Goal: Task Accomplishment & Management: Complete application form

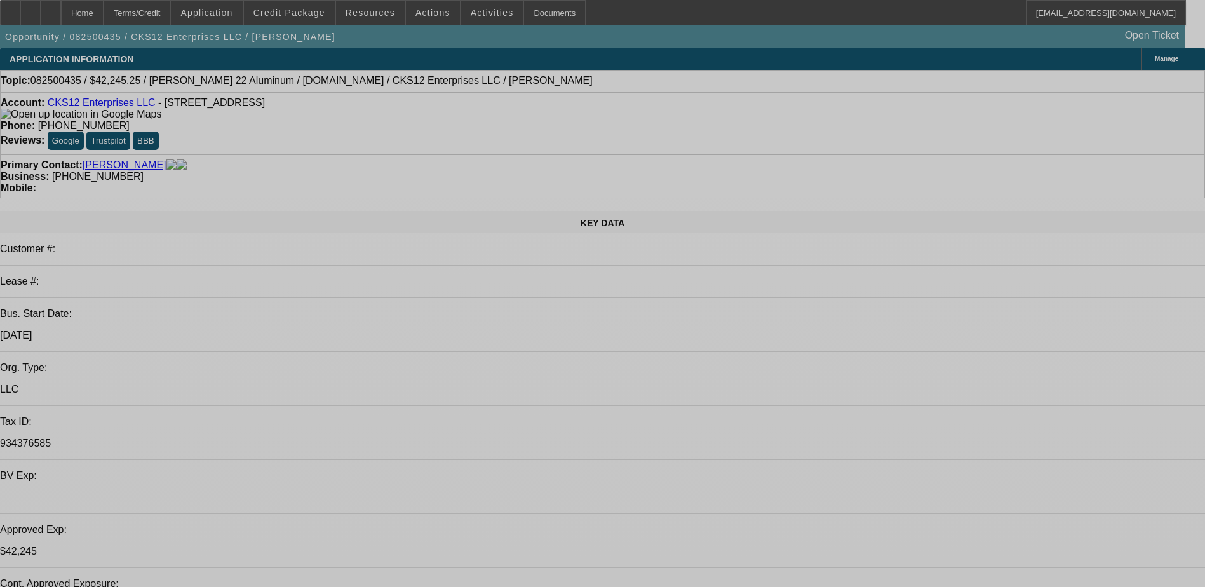
select select "0.1"
select select "0"
select select "0.1"
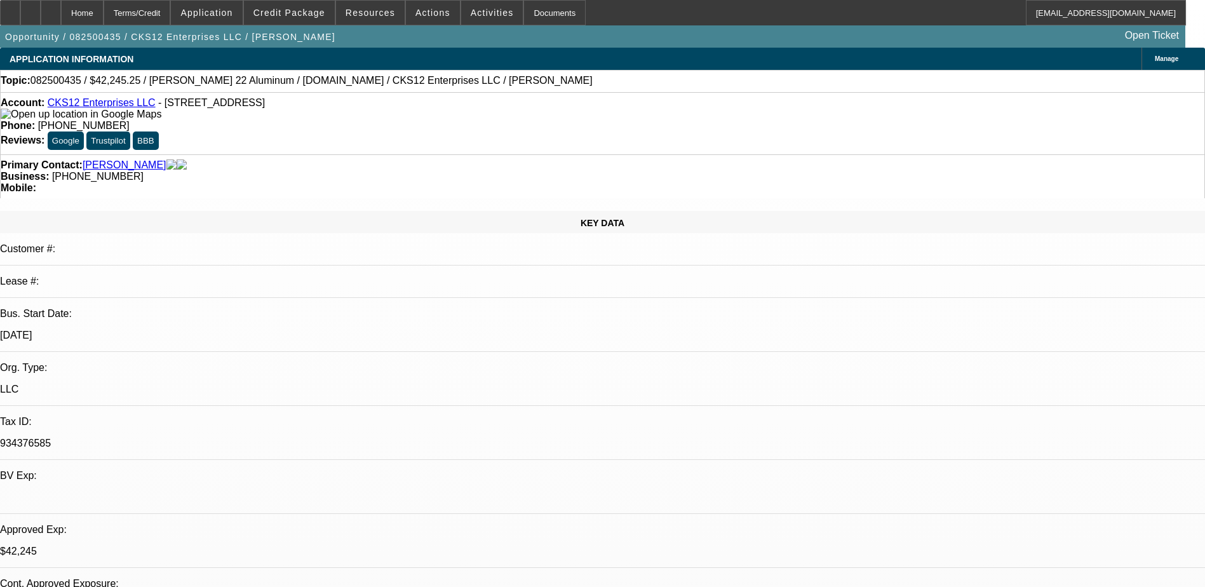
select select "0.1"
select select "0"
select select "0.1"
select select "0"
select select "2"
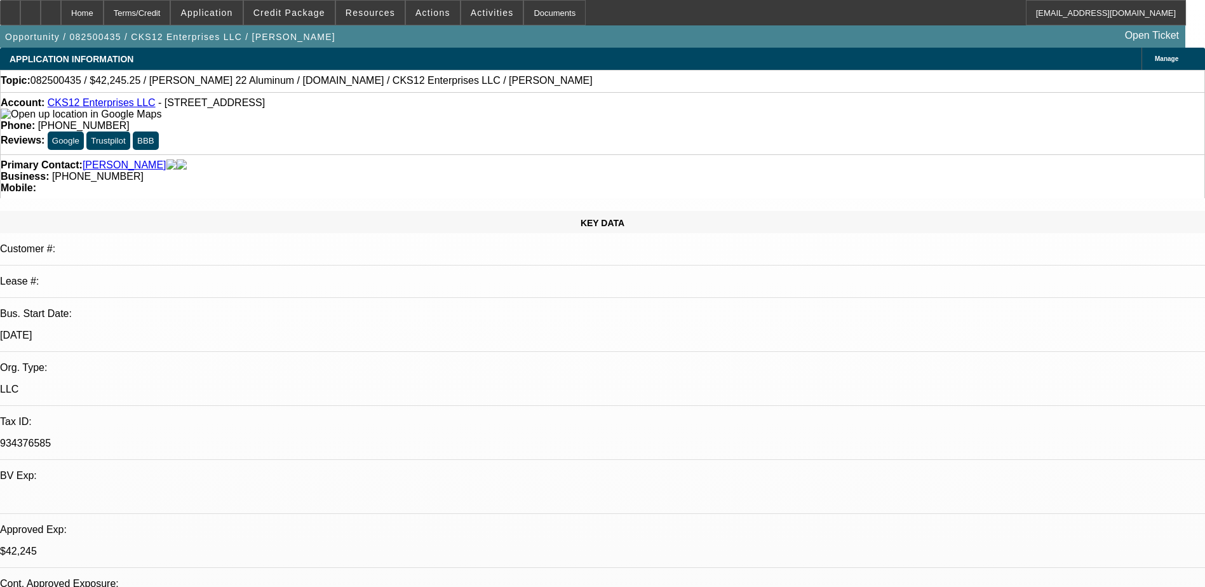
select select "0.1"
select select "0"
select select "2"
select select "0.1"
select select "1"
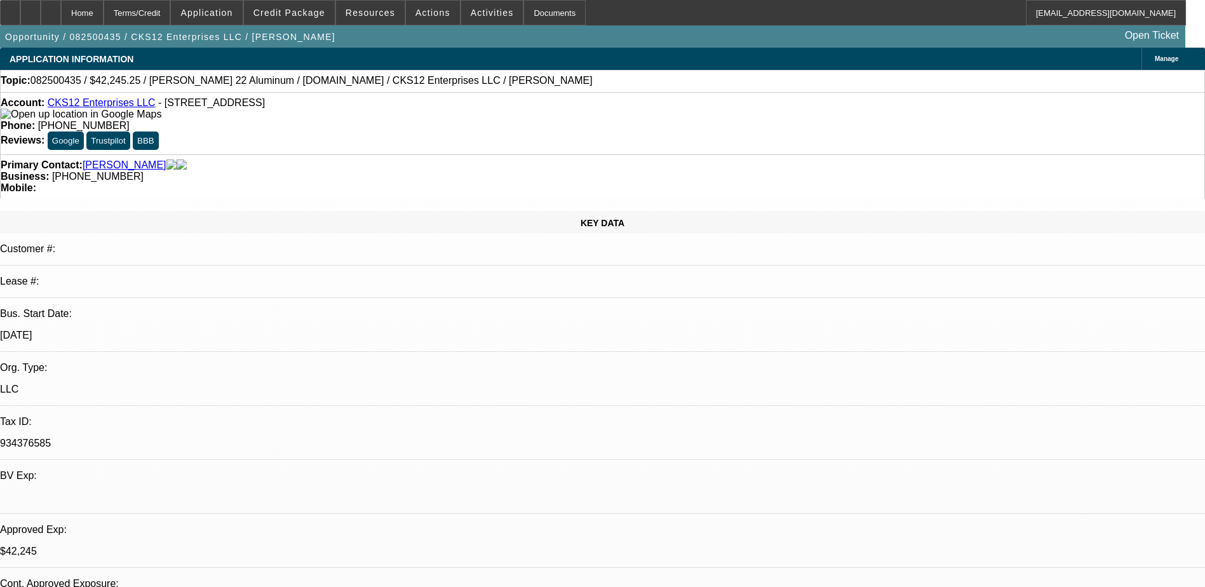
select select "3"
select select "4"
select select "1"
select select "3"
select select "4"
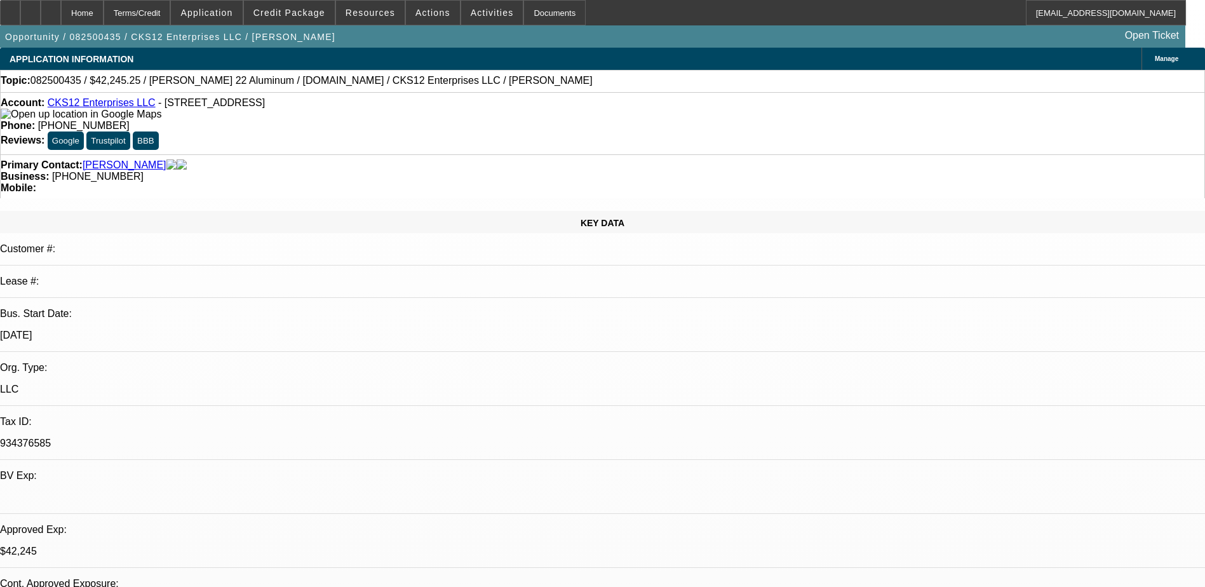
select select "1"
select select "2"
select select "4"
select select "1"
select select "2"
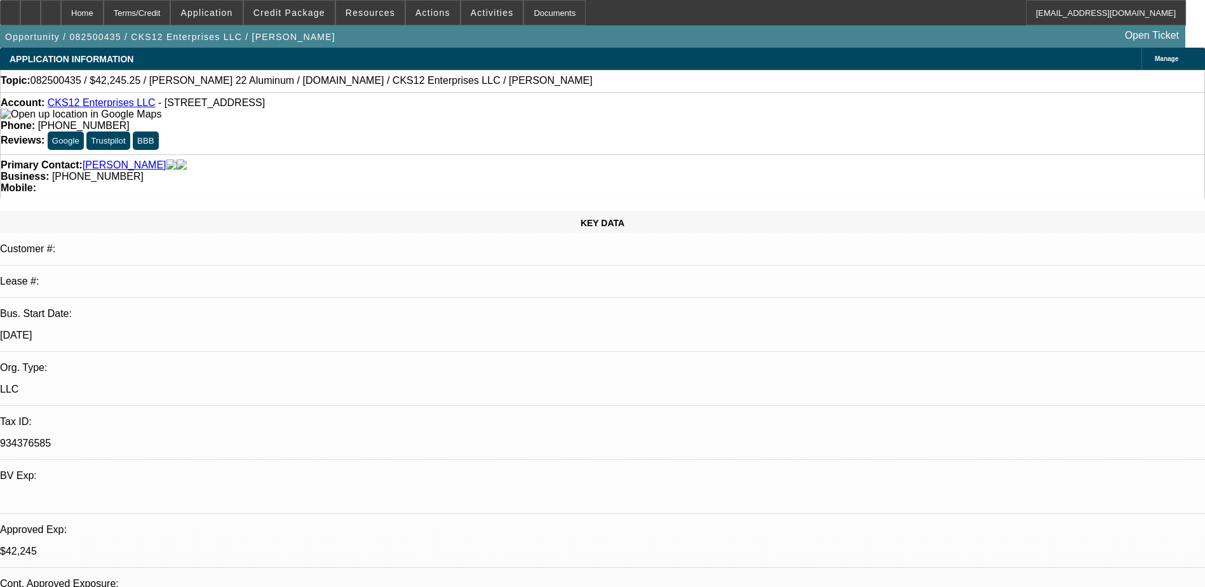
select select "4"
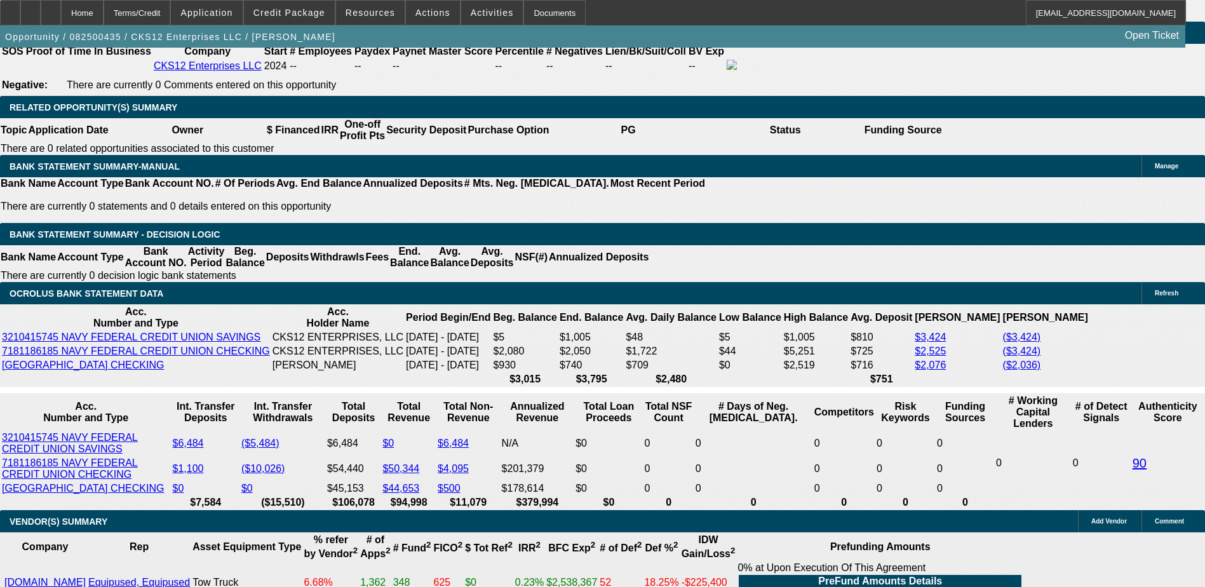
scroll to position [2032, 0]
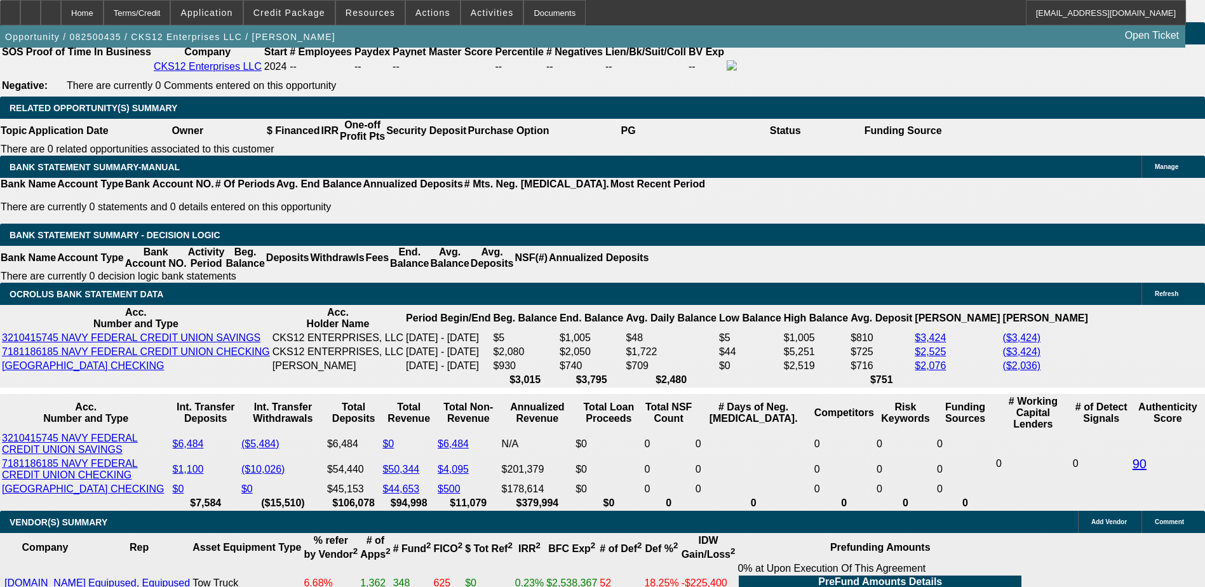
select select "0"
select select "2"
select select "0.1"
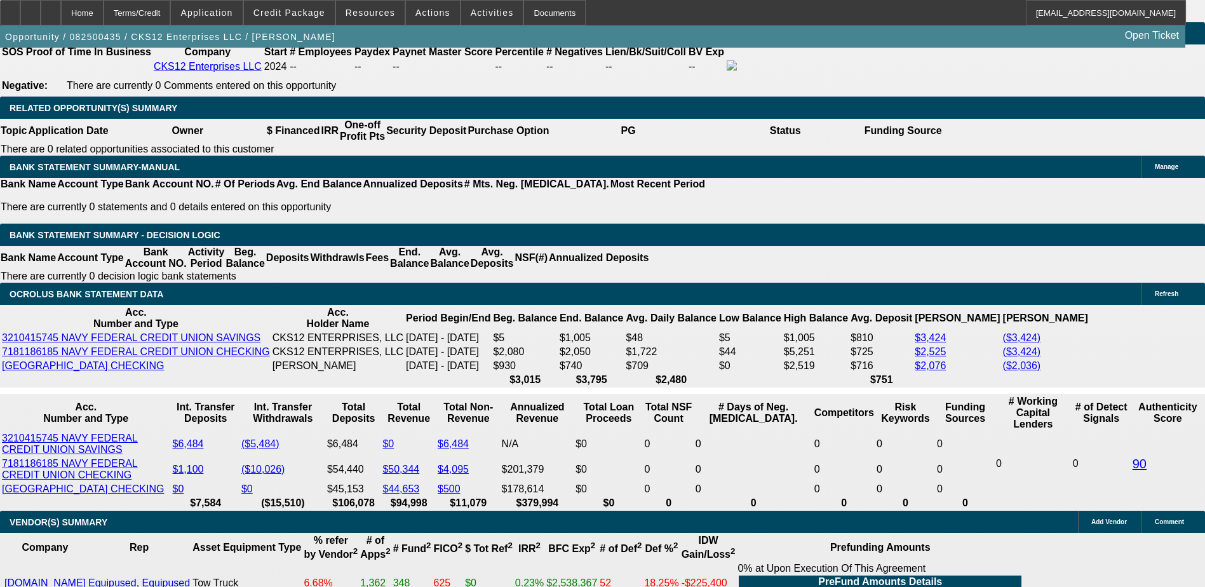
select select "4"
select select "0"
select select "2"
select select "0.1"
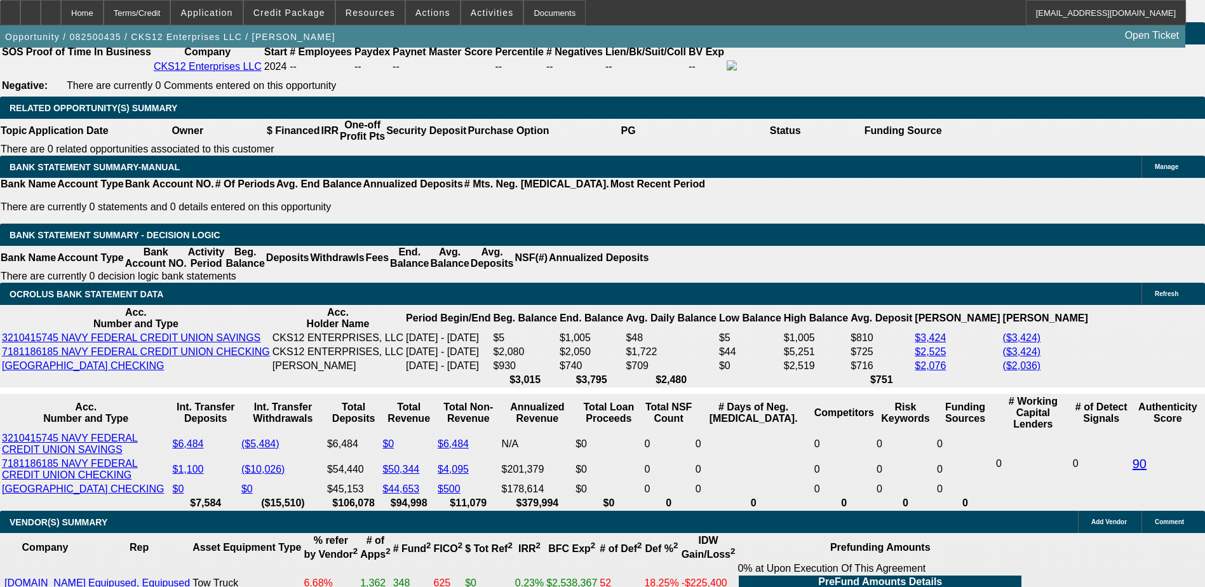
select select "4"
select select "0"
select select "2"
select select "3"
select select "0.1"
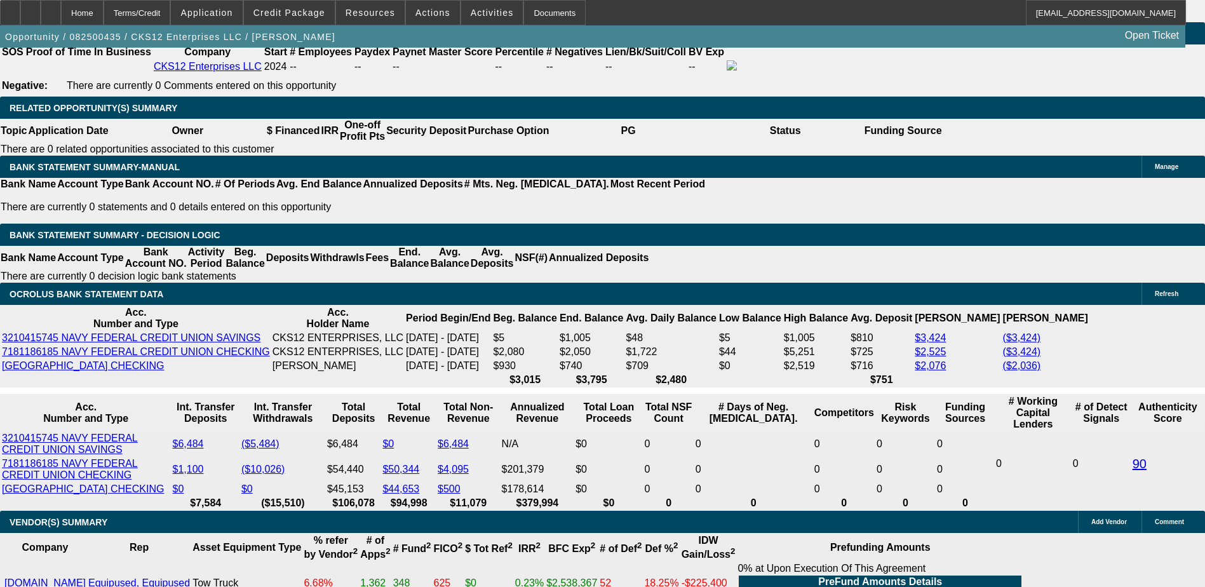
select select "4"
select select "0"
select select "2"
select select "3"
select select "0.1"
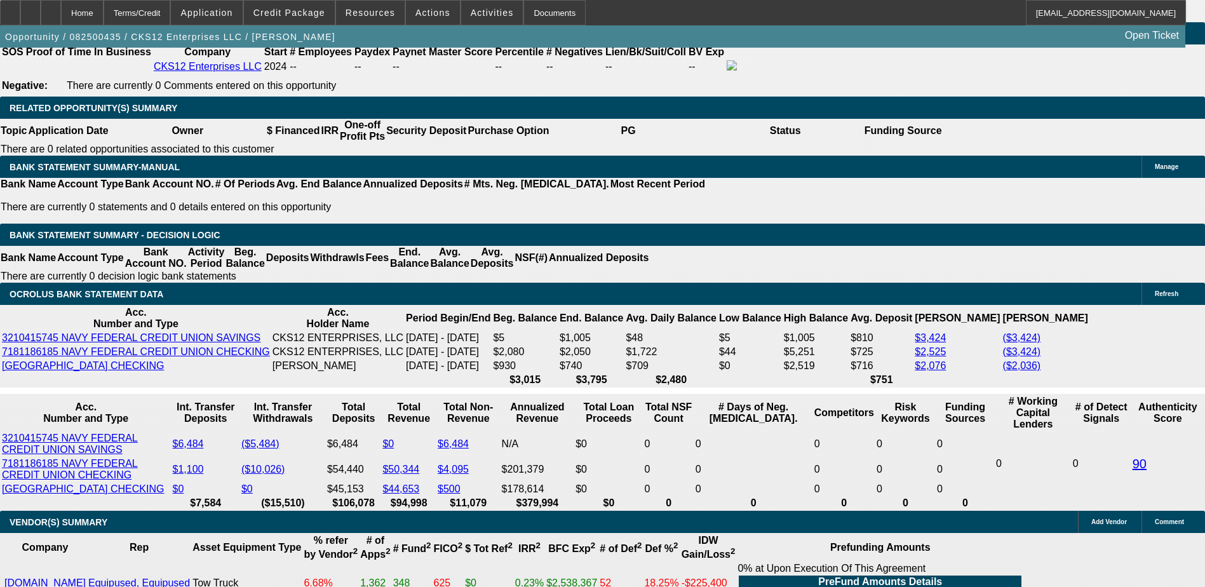
select select "4"
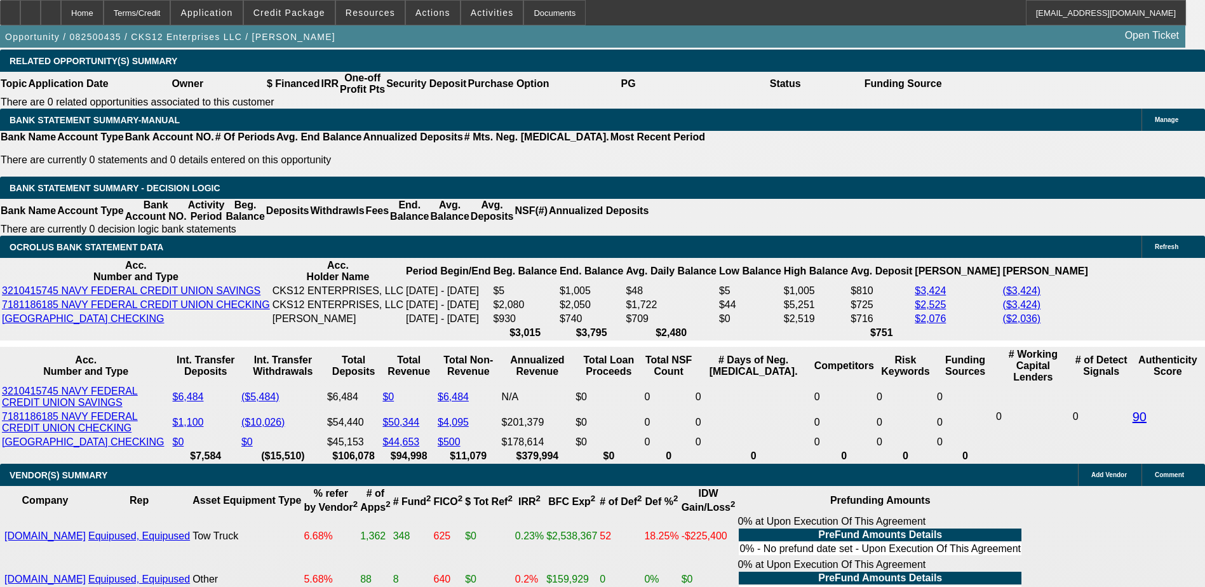
scroll to position [1969, 0]
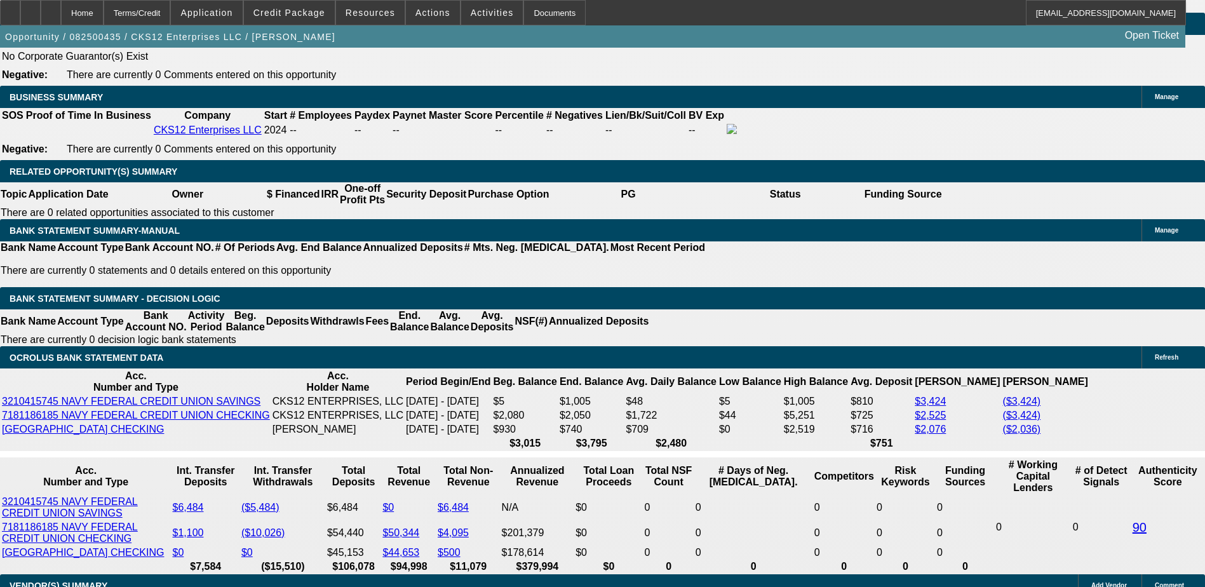
select select "0.1"
select select "2"
select select "0.1"
select select "4"
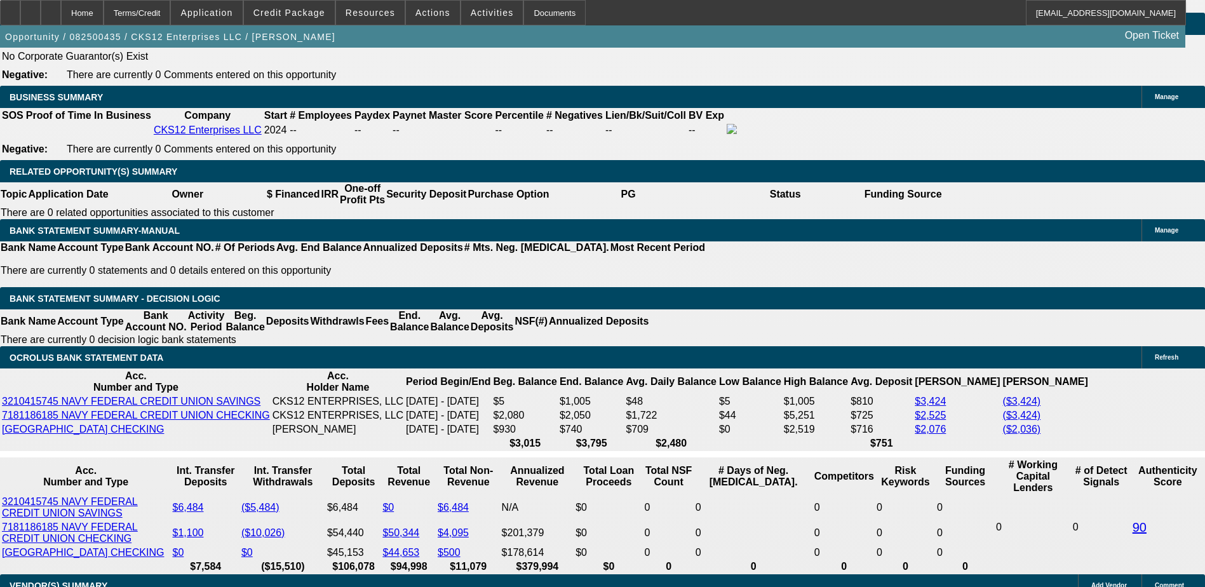
select select "0"
select select "6"
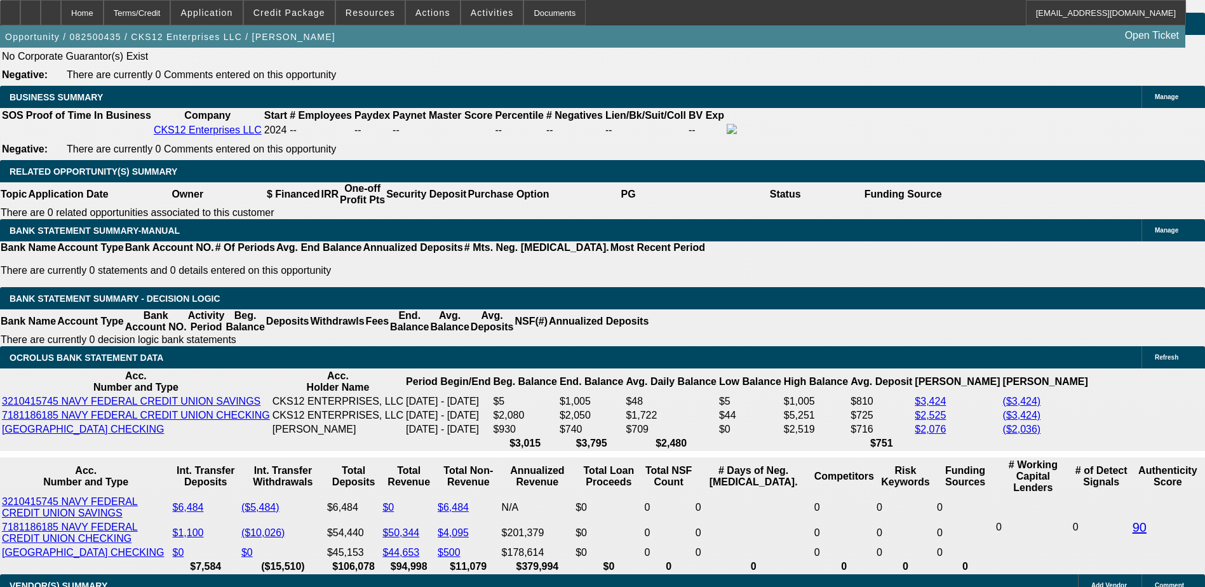
select select "0"
select select "6"
select select "0.1"
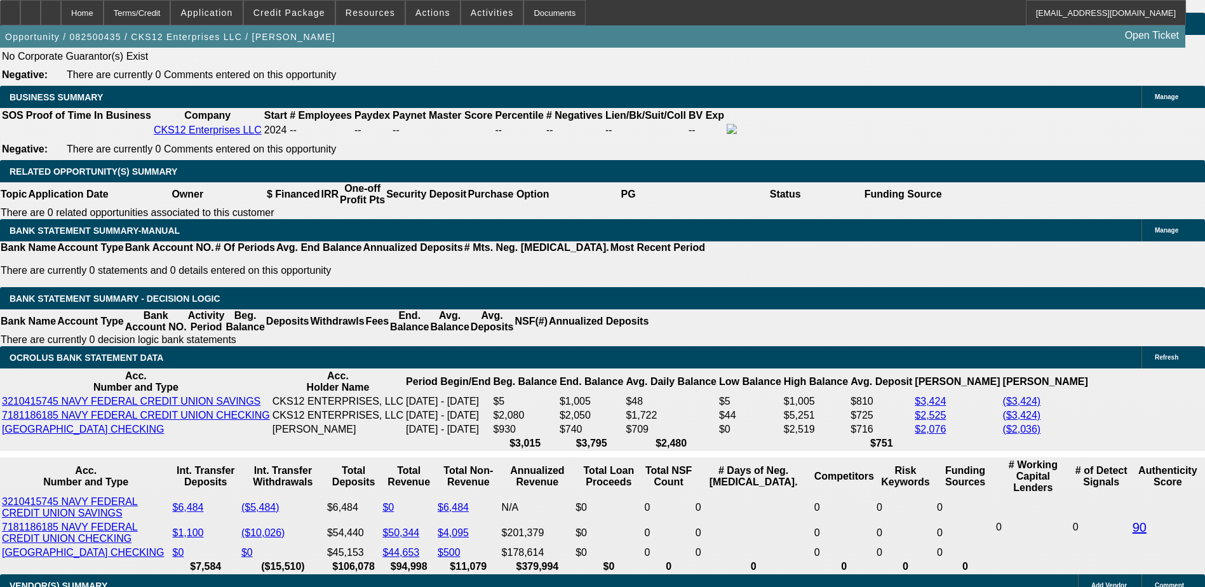
select select "0"
select select "9"
select select "0.1"
select select "6"
select select "0.1"
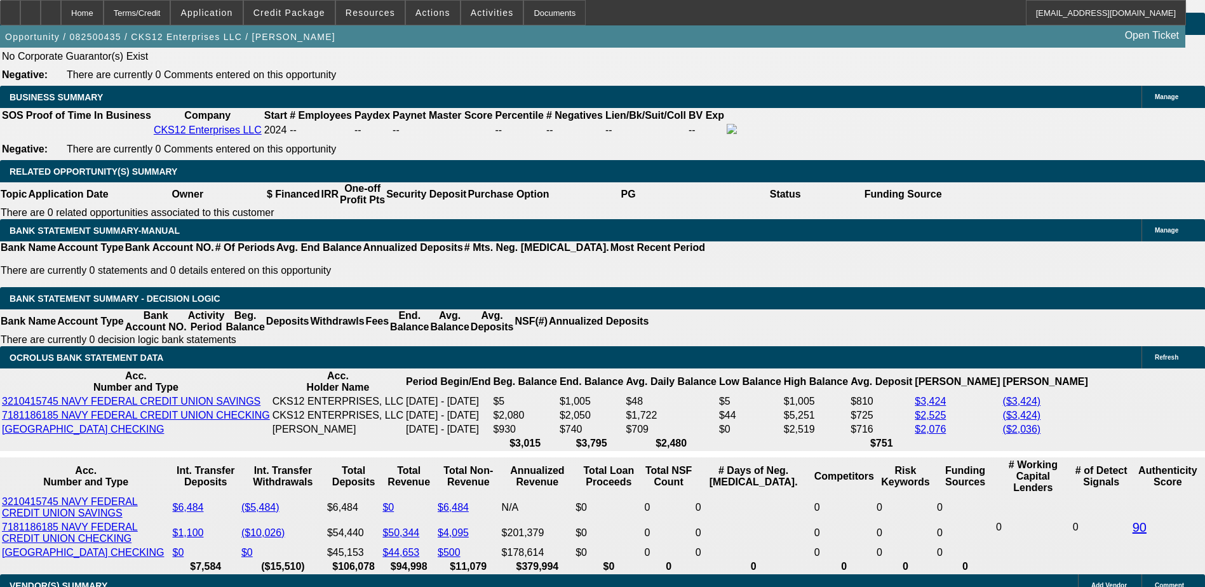
select select "2"
select select "0"
select select "6"
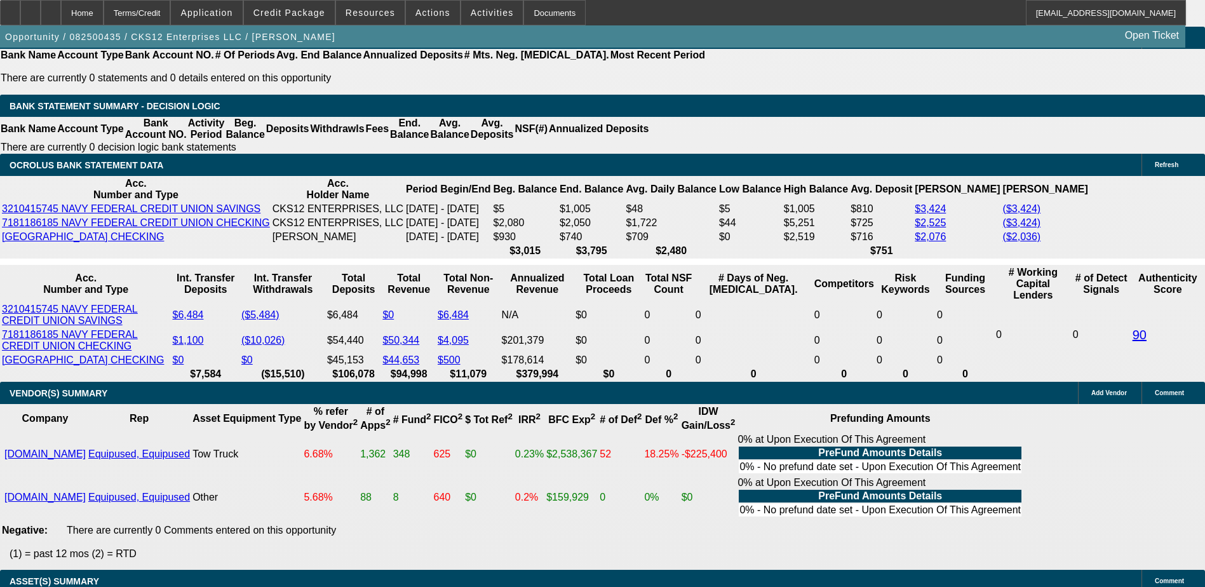
scroll to position [2223, 0]
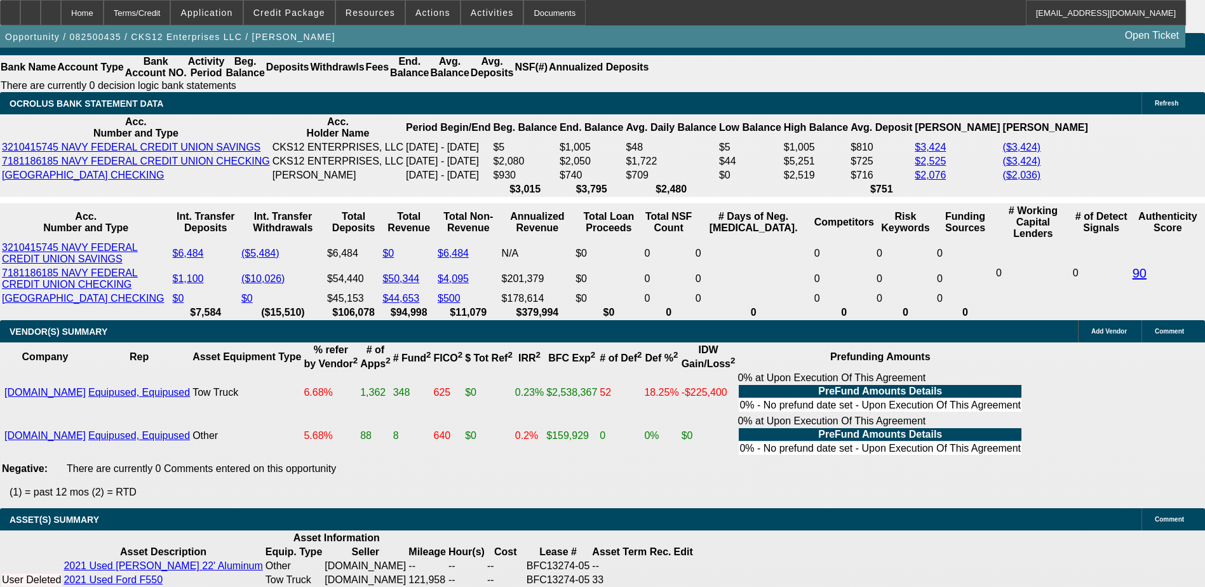
select select "2"
type input "UNKNOWN"
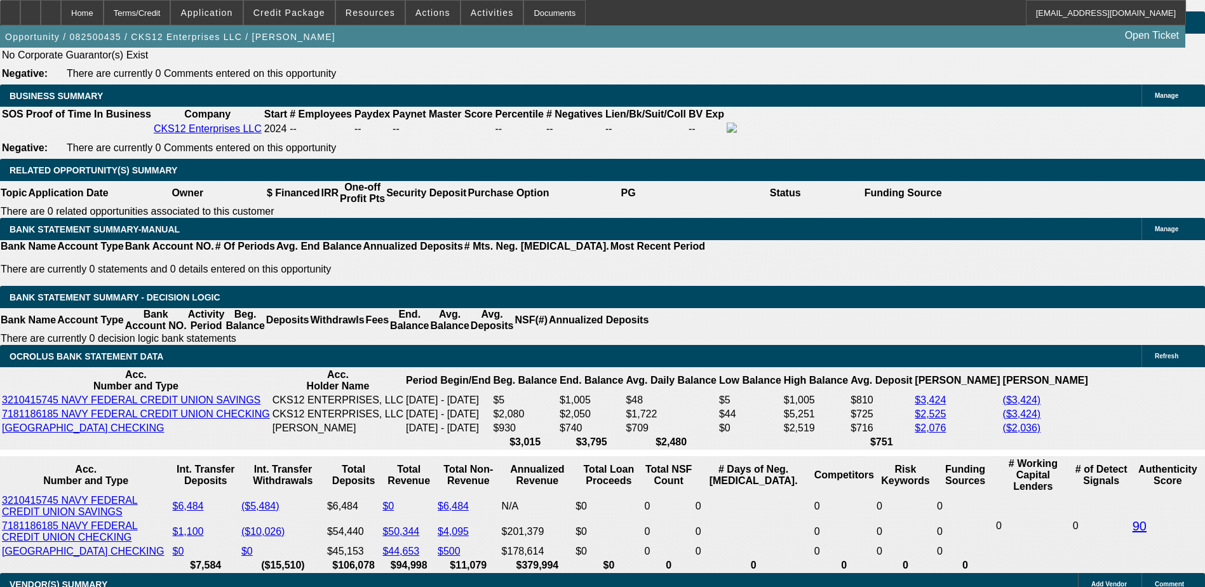
scroll to position [1969, 0]
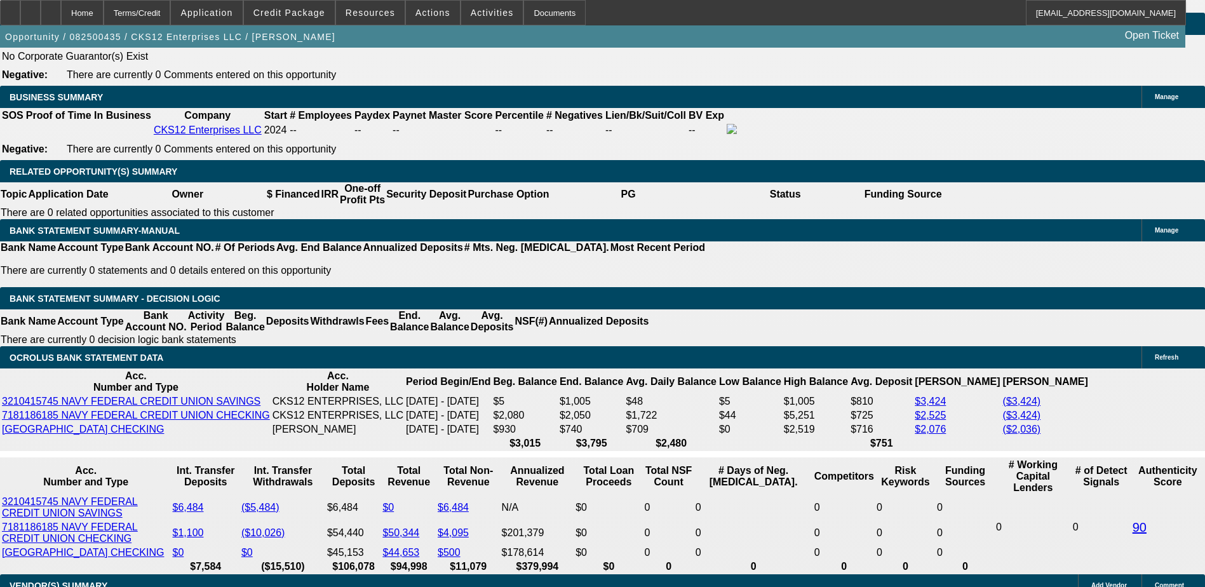
select select "0"
select select "2"
select select "0.1"
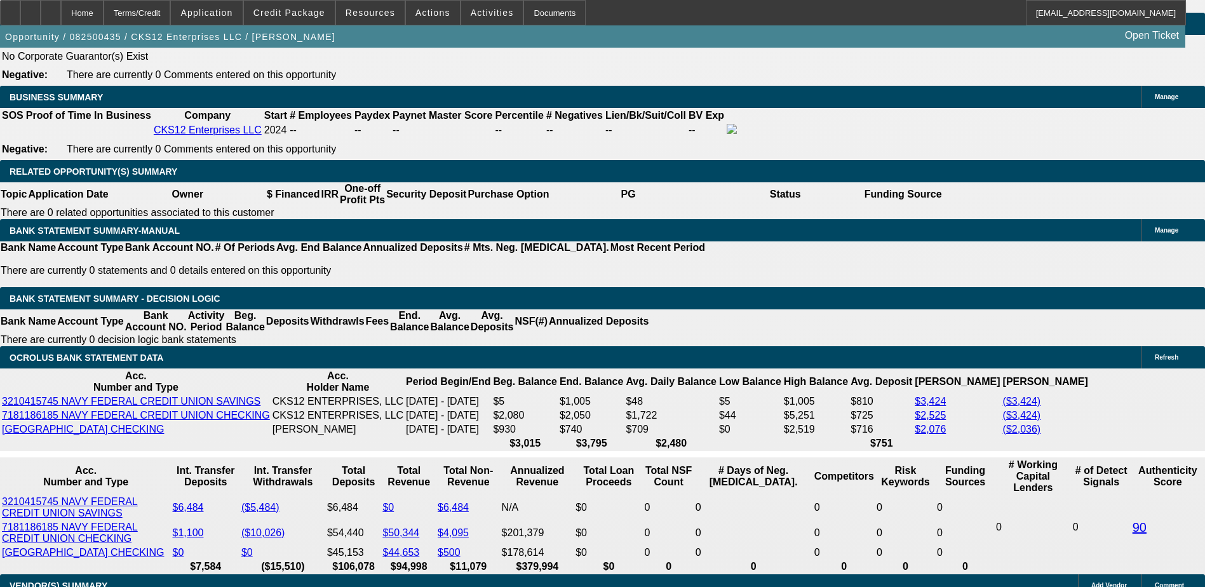
select select "4"
select select "0"
select select "2"
select select "0.1"
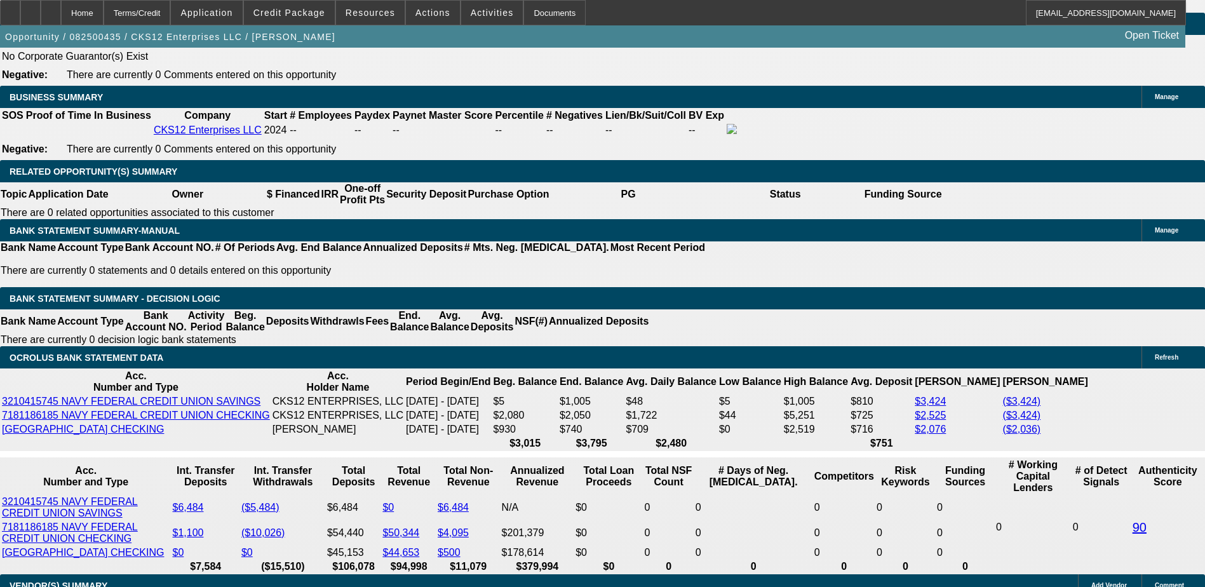
select select "4"
select select "0"
select select "2"
select select "3"
select select "0.1"
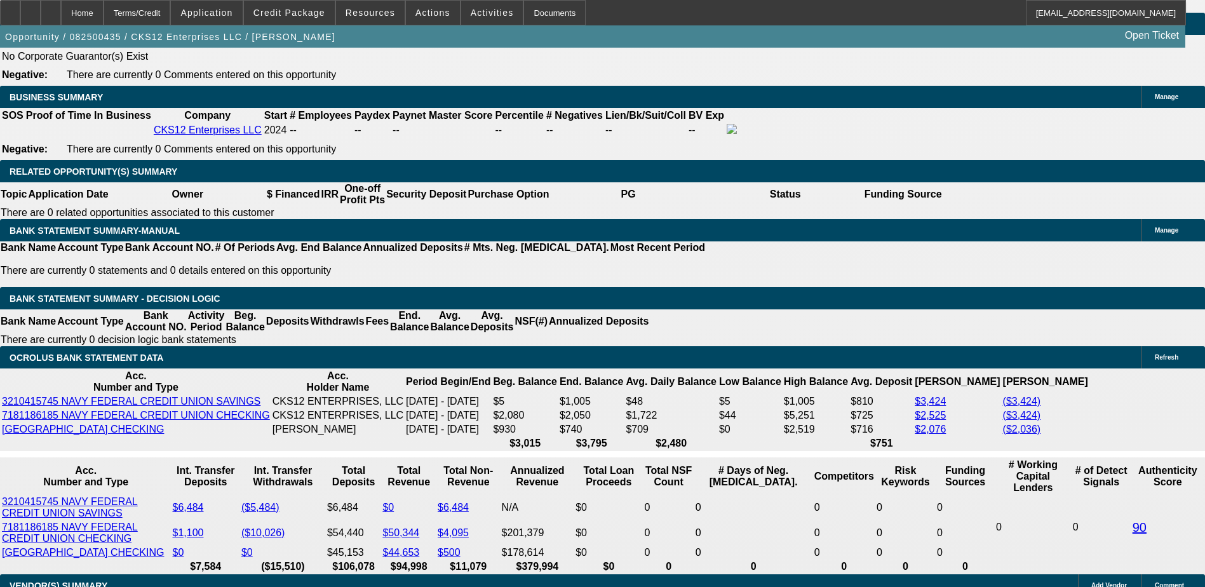
select select "4"
select select "0"
select select "2"
select select "3"
select select "0.1"
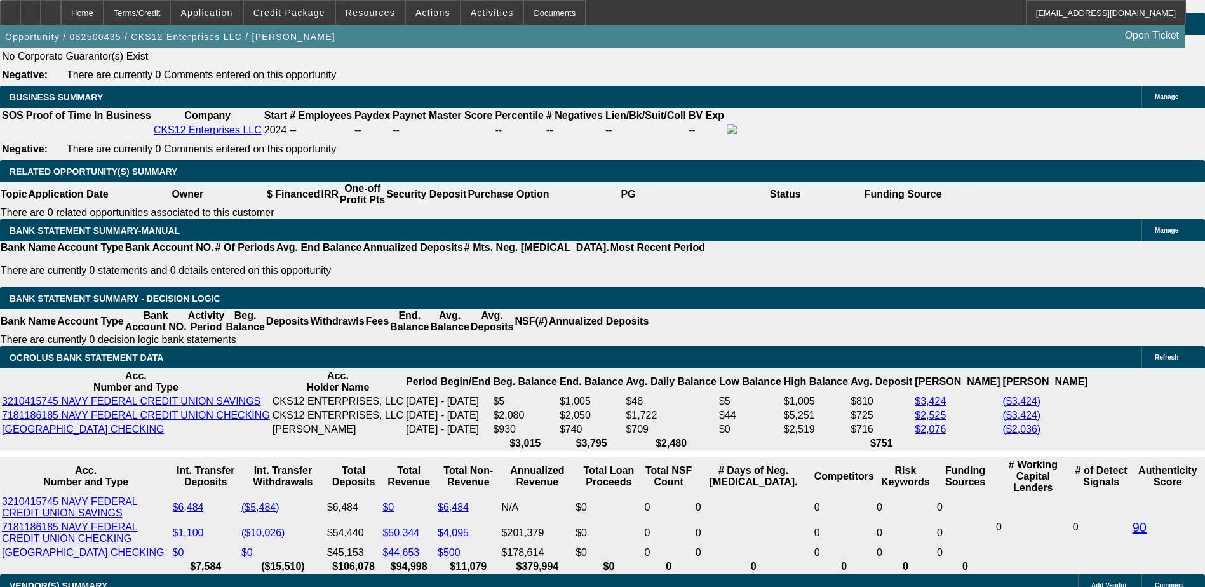
select select "4"
select select "0"
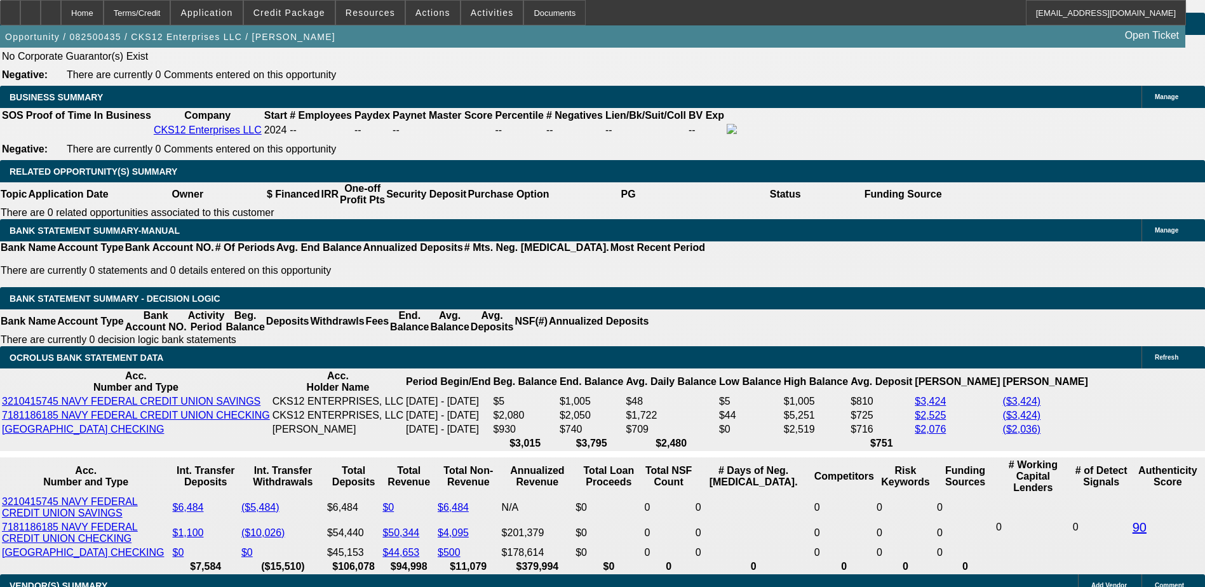
select select "6"
select select "0"
select select "6"
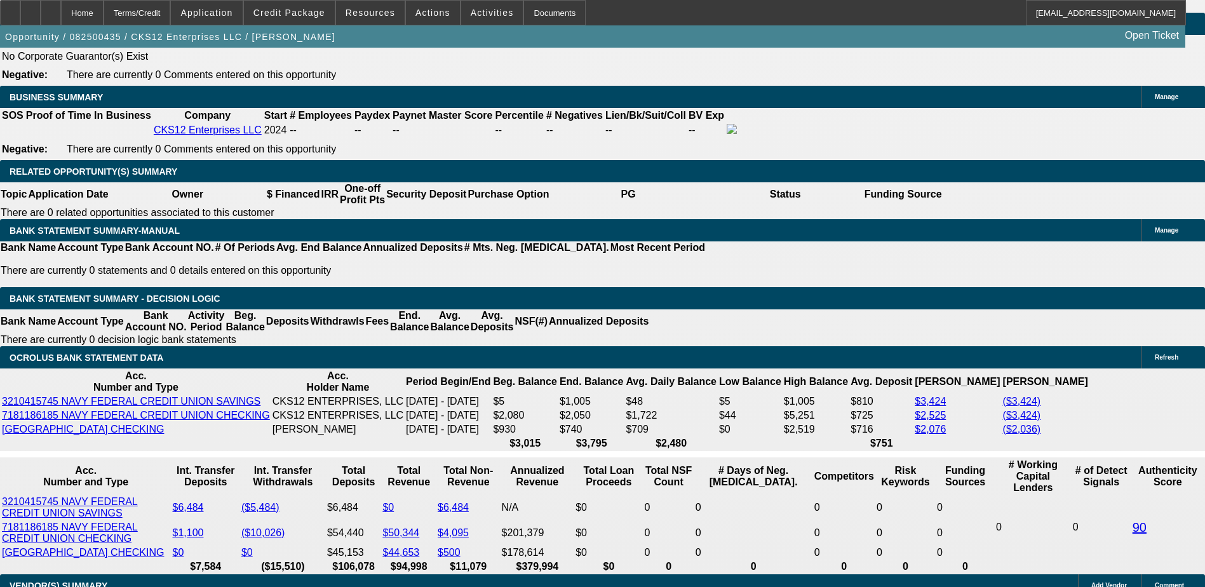
select select "0.1"
select select "0"
select select "9"
select select "0.1"
select select "6"
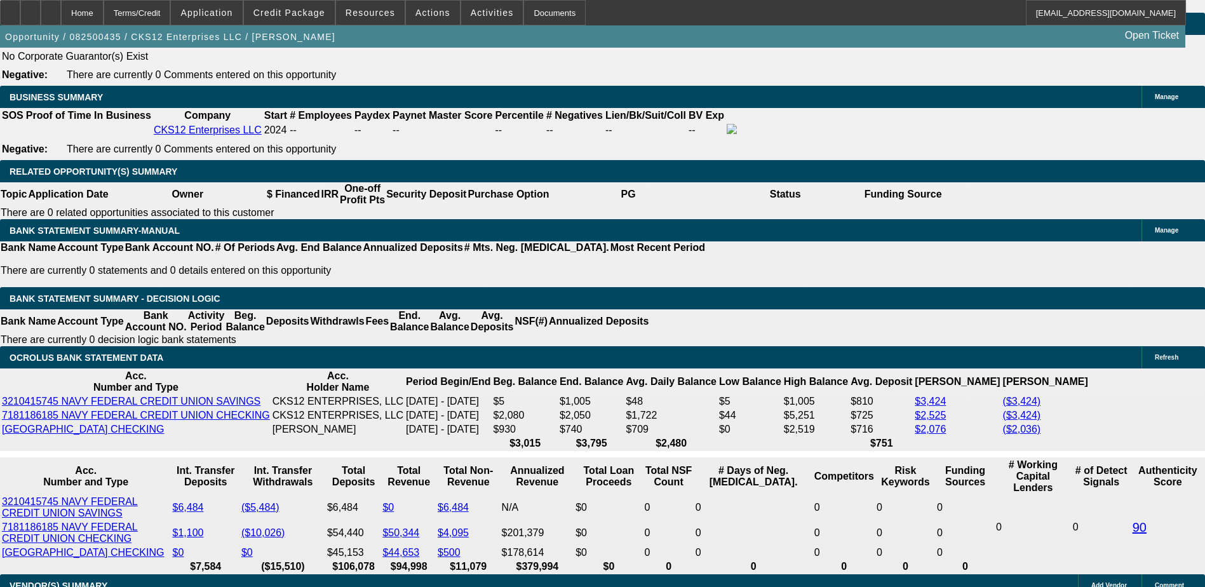
select select "0.1"
select select "2"
select select "0"
select select "6"
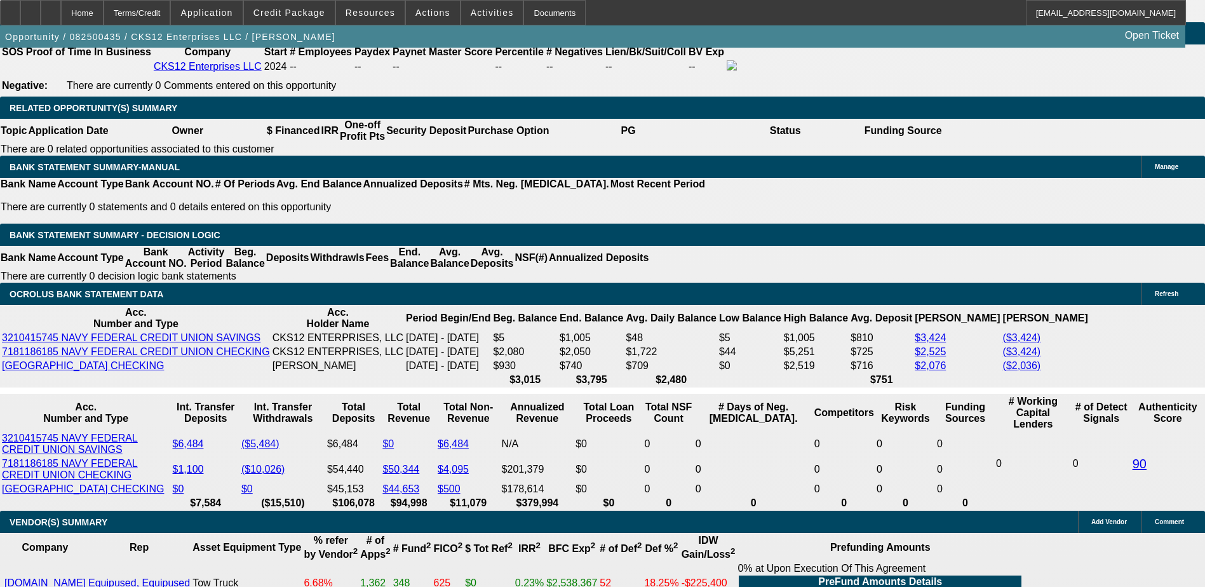
type input "$14,995.00"
type input "UNKNOWN"
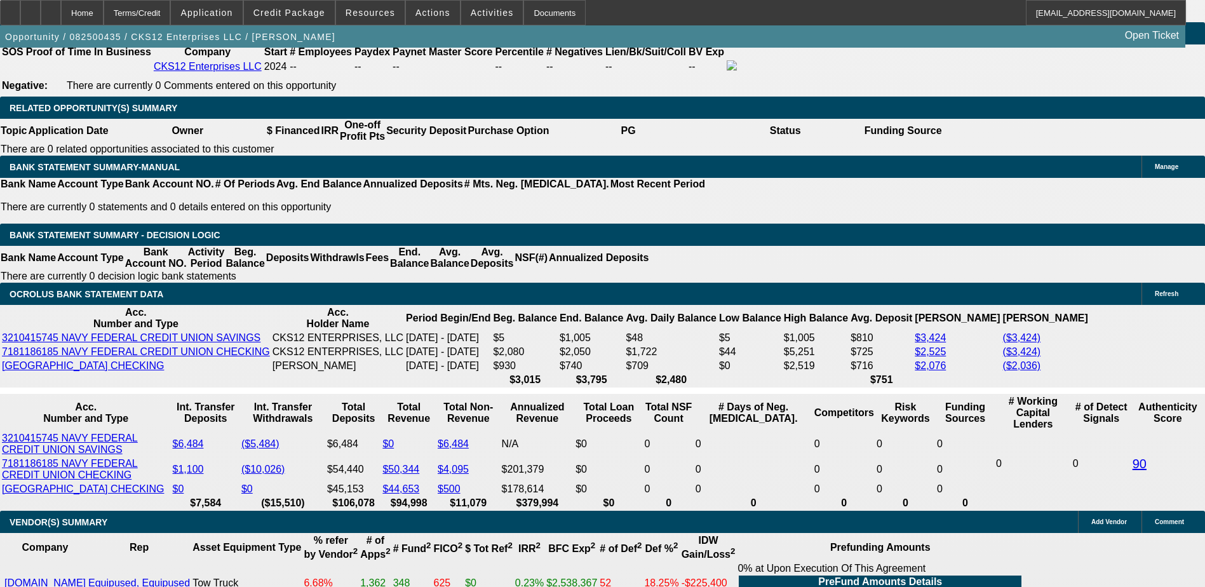
type input "$1,695.87"
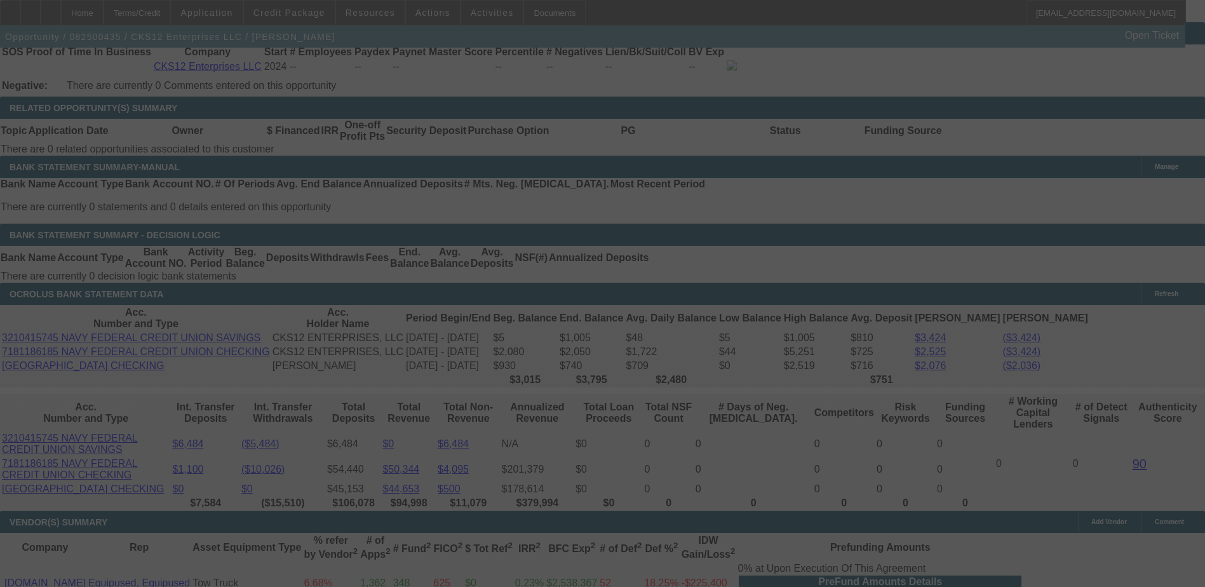
select select "0"
select select "6"
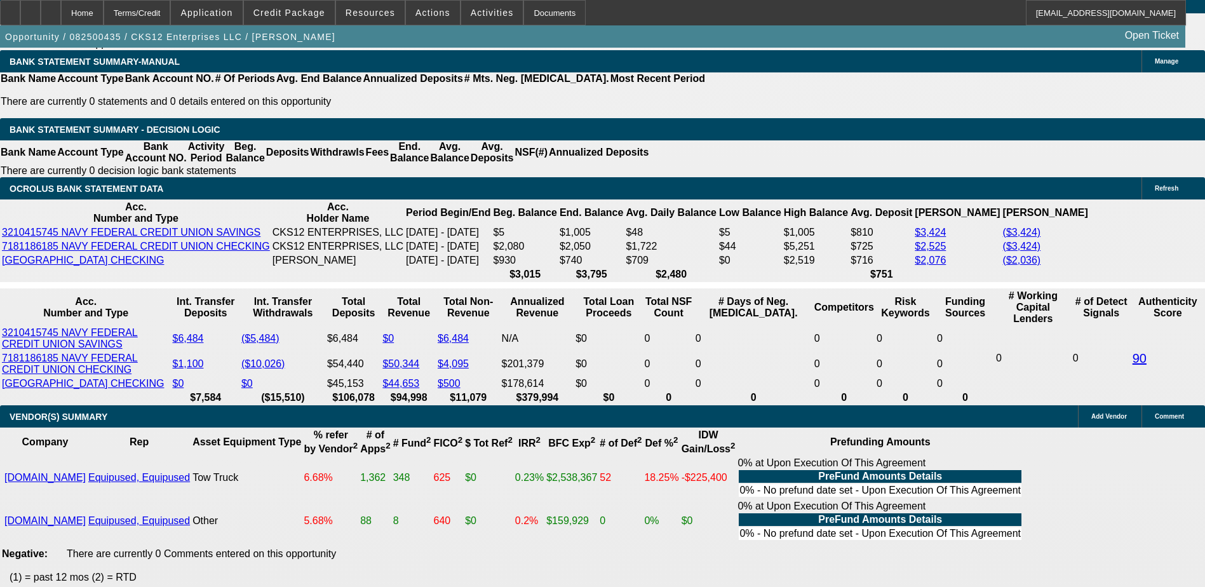
scroll to position [2223, 0]
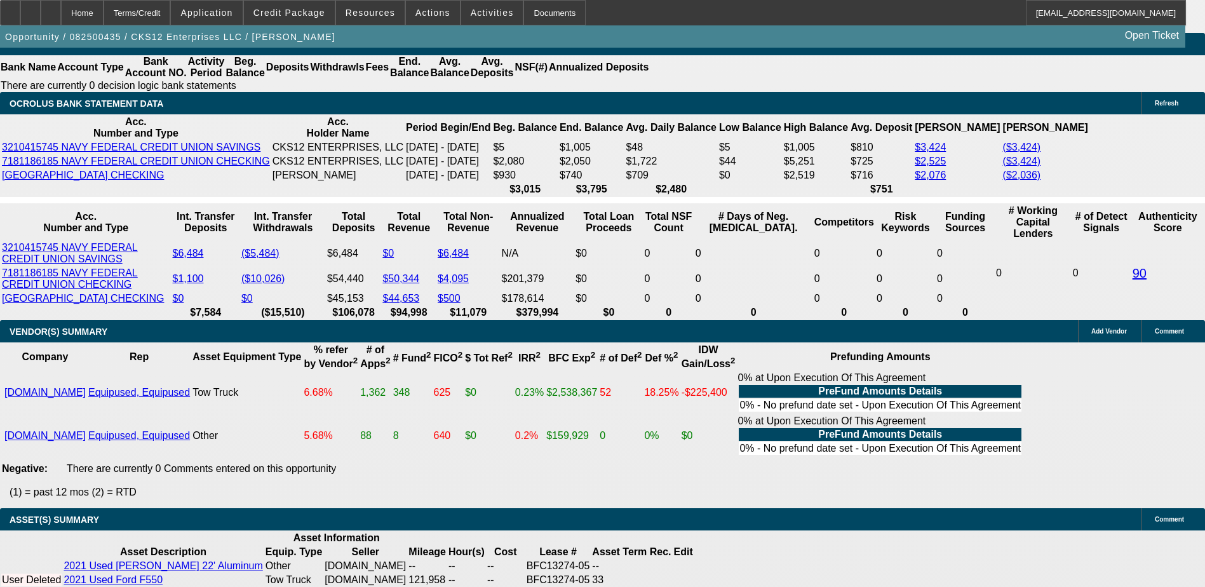
type input "$0.00"
select select "2"
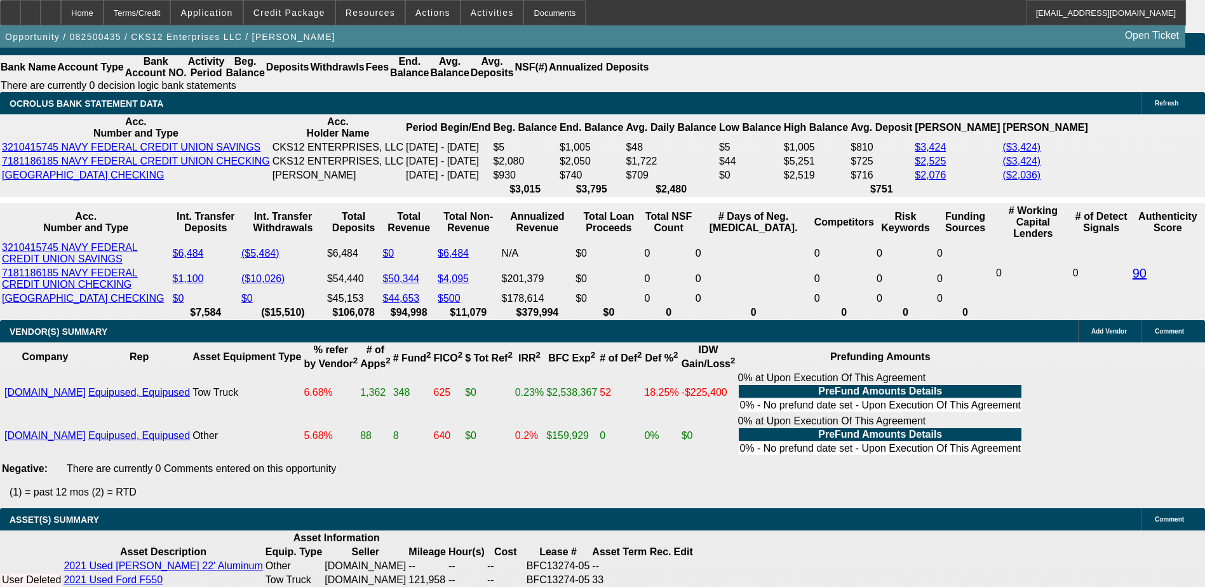
type input "UNKNOWN"
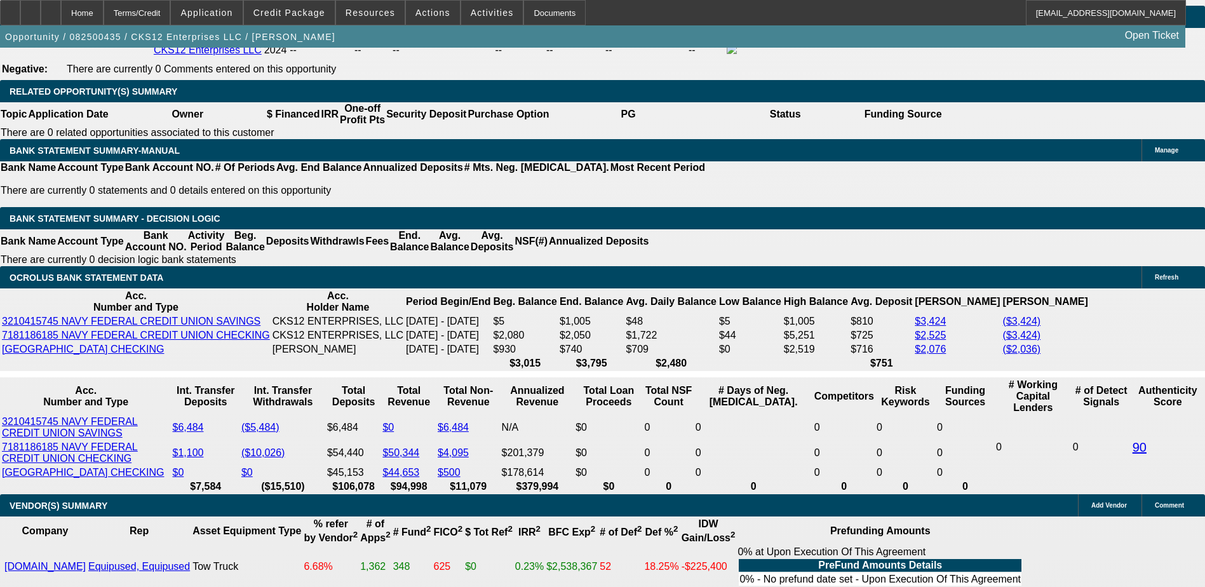
scroll to position [2032, 0]
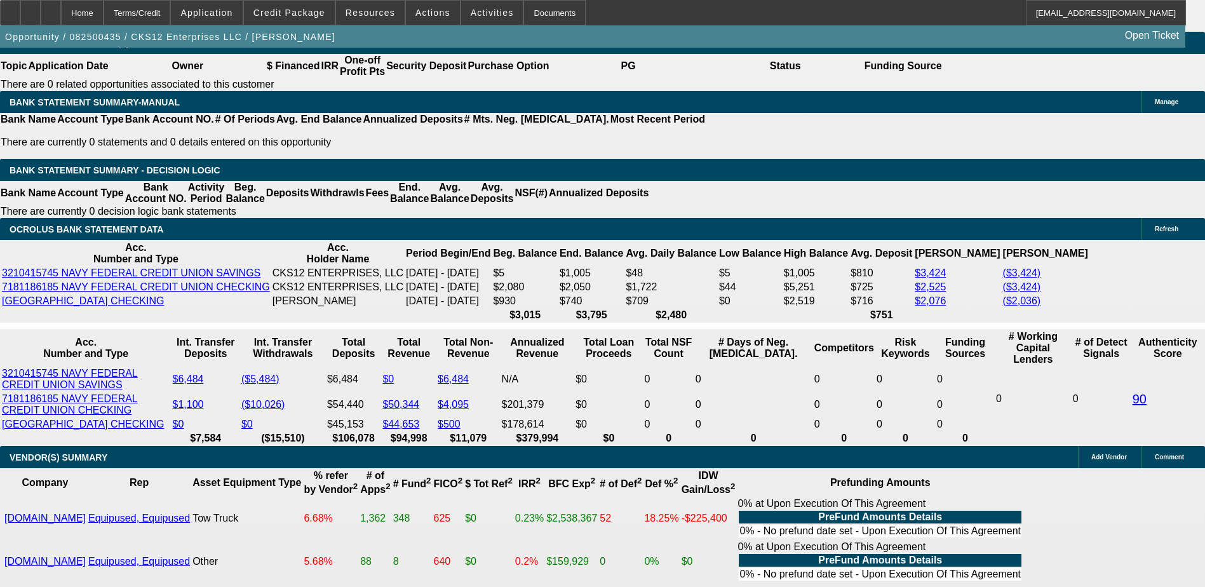
scroll to position [2159, 0]
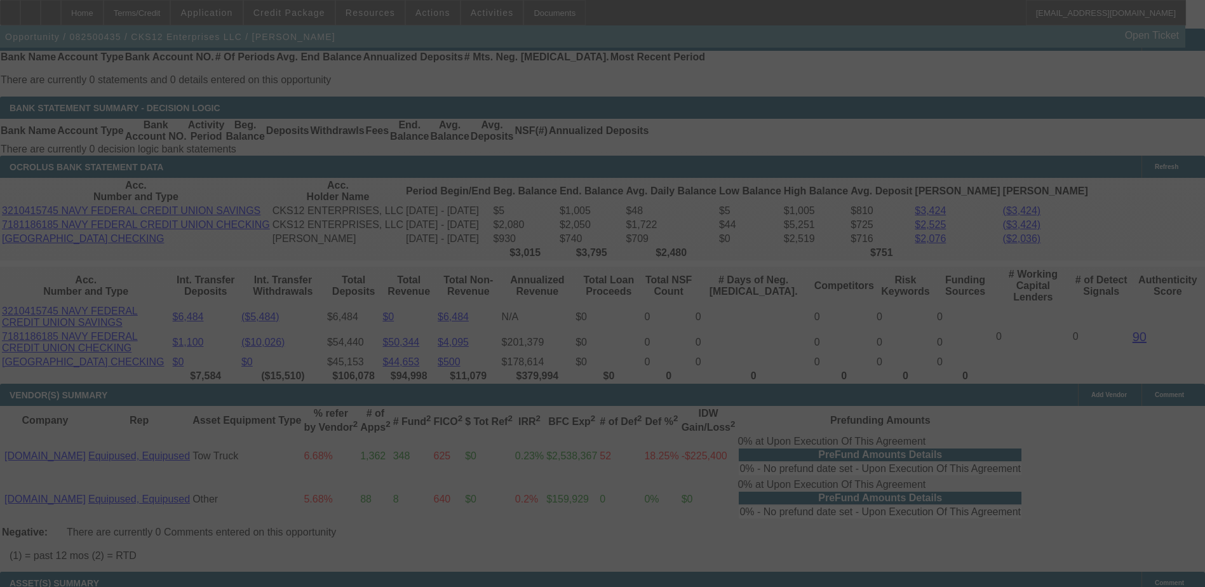
select select "0"
select select "2"
select select "0"
select select "6"
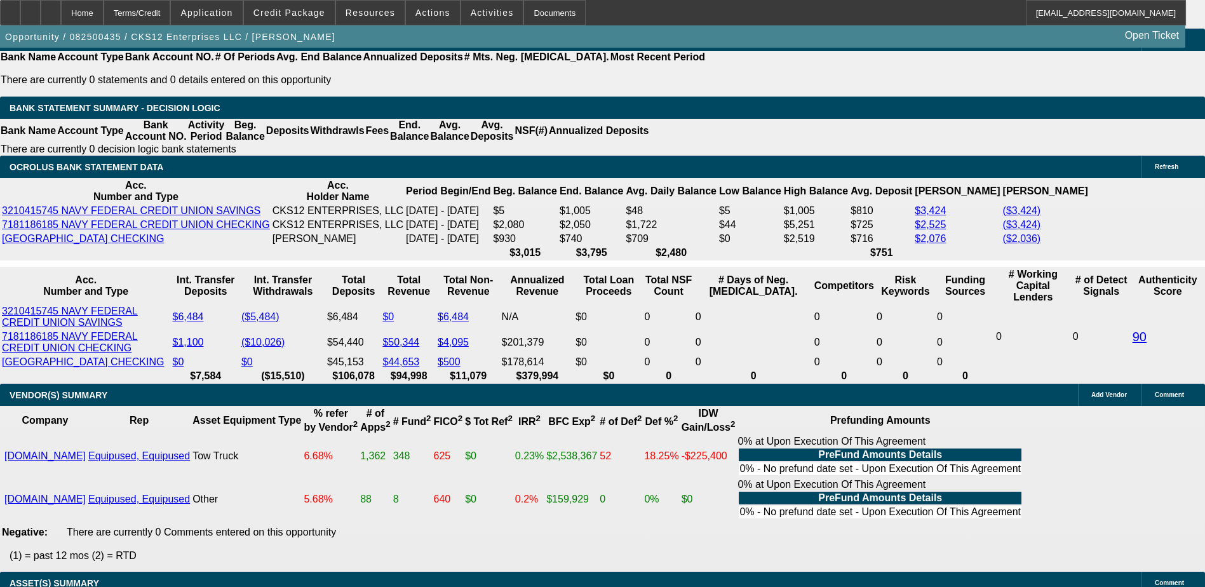
type input "50"
type input "UNKNOWN"
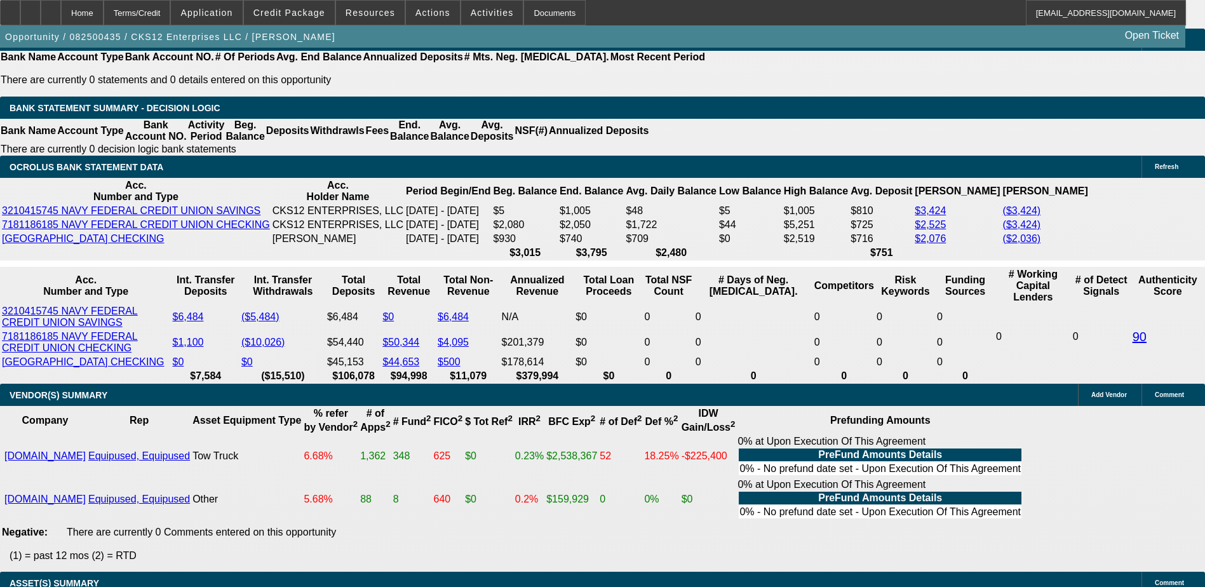
type input "$54,995.00"
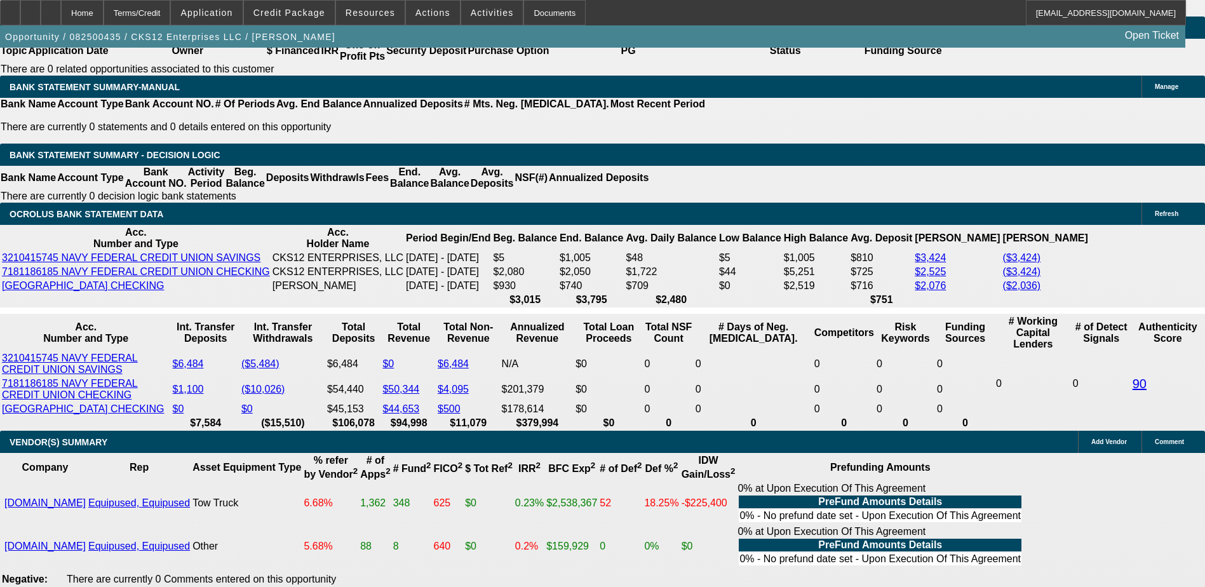
scroll to position [2032, 0]
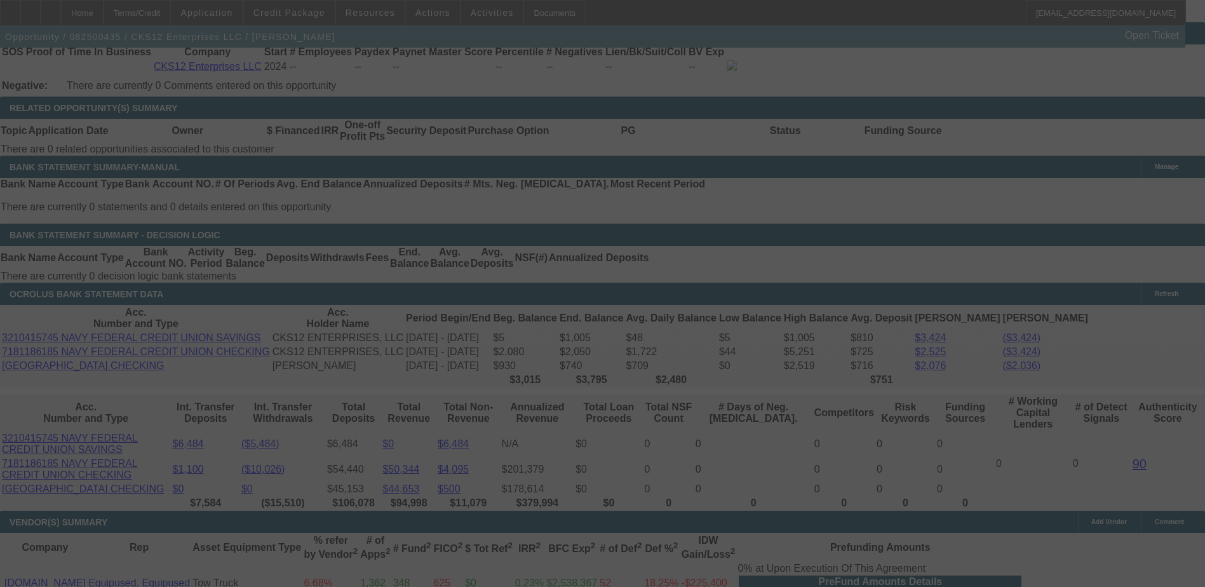
select select "0"
select select "2"
select select "0"
select select "6"
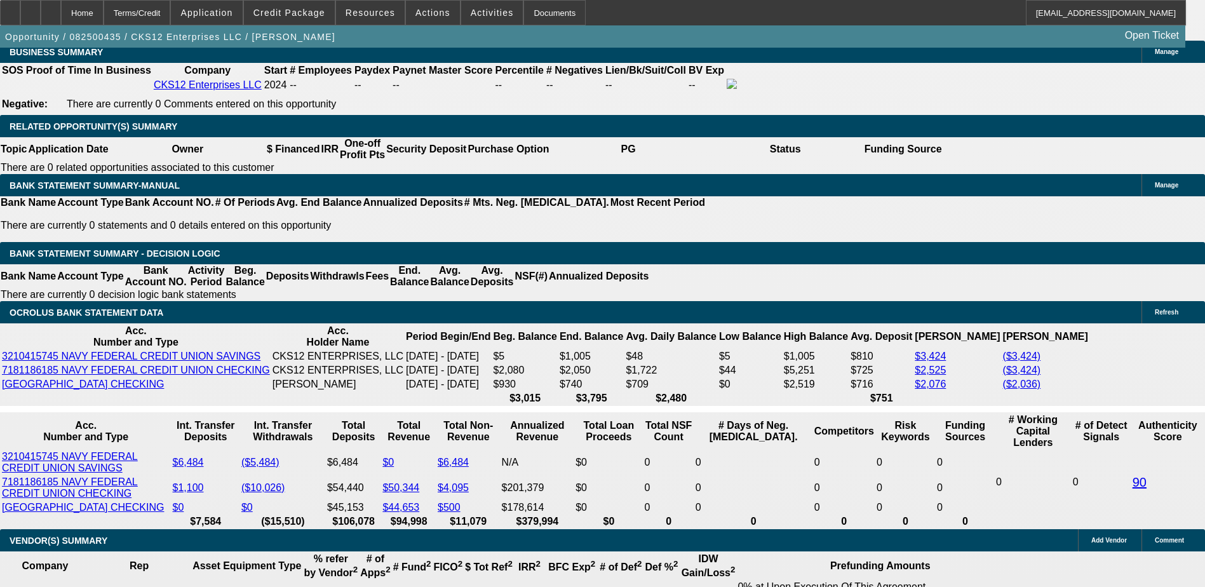
scroll to position [1905, 0]
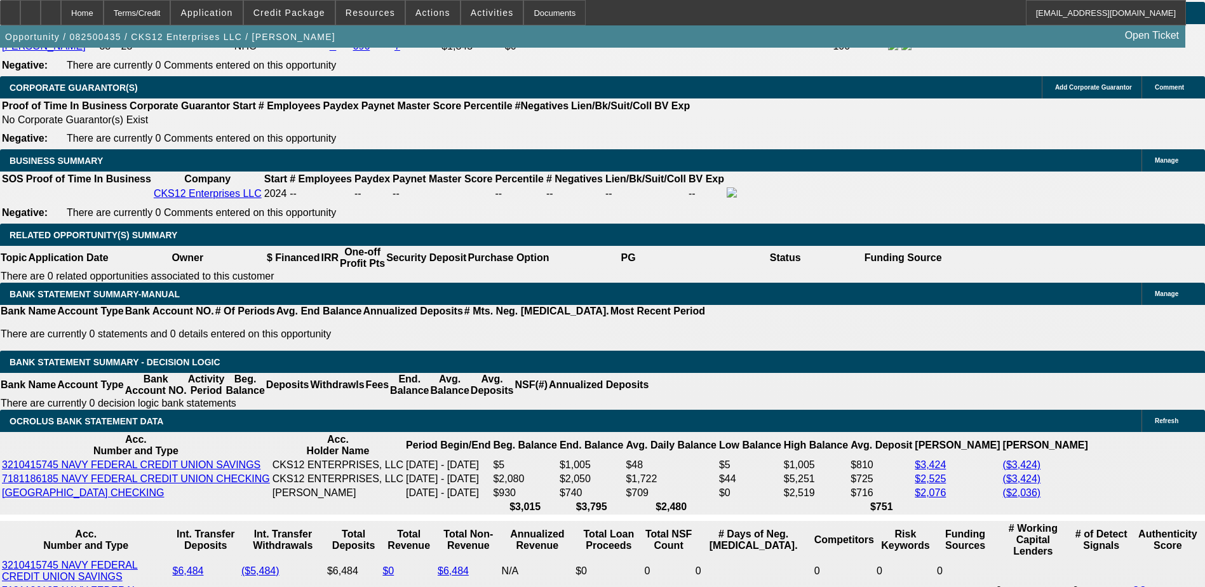
select select "0"
select select "2"
select select "0.1"
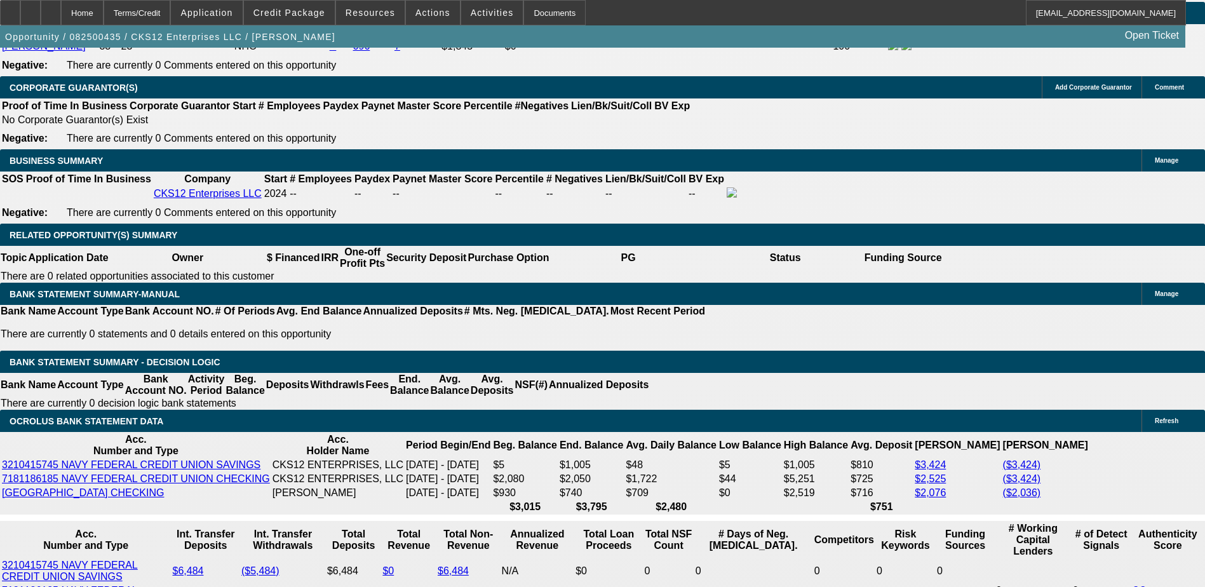
select select "4"
select select "0"
select select "2"
select select "0.1"
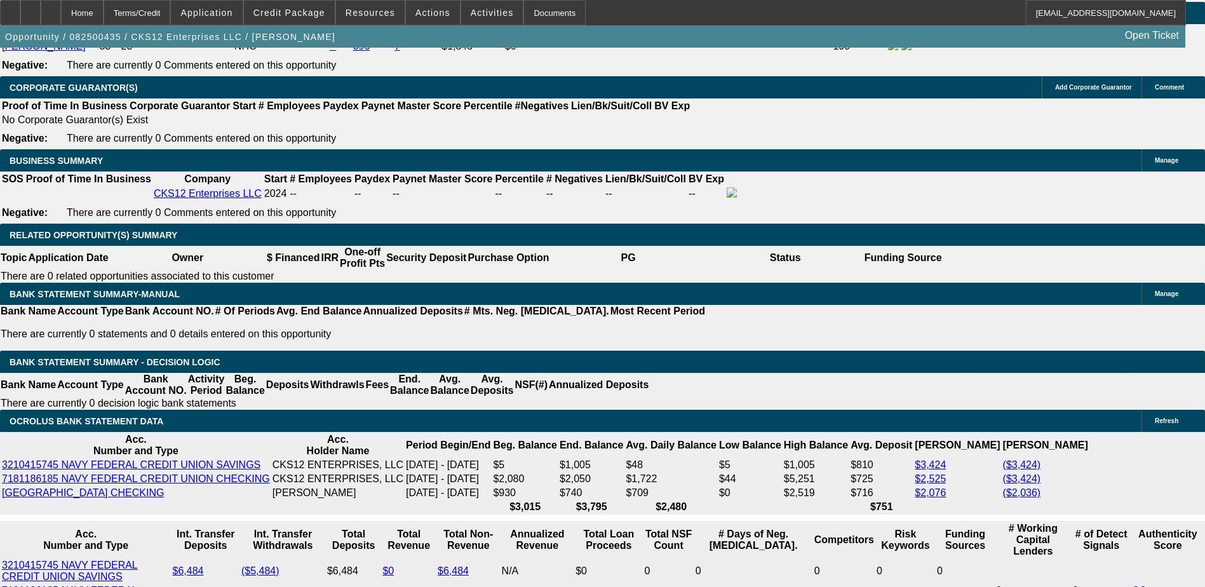
select select "4"
select select "0"
select select "2"
select select "3"
select select "0.1"
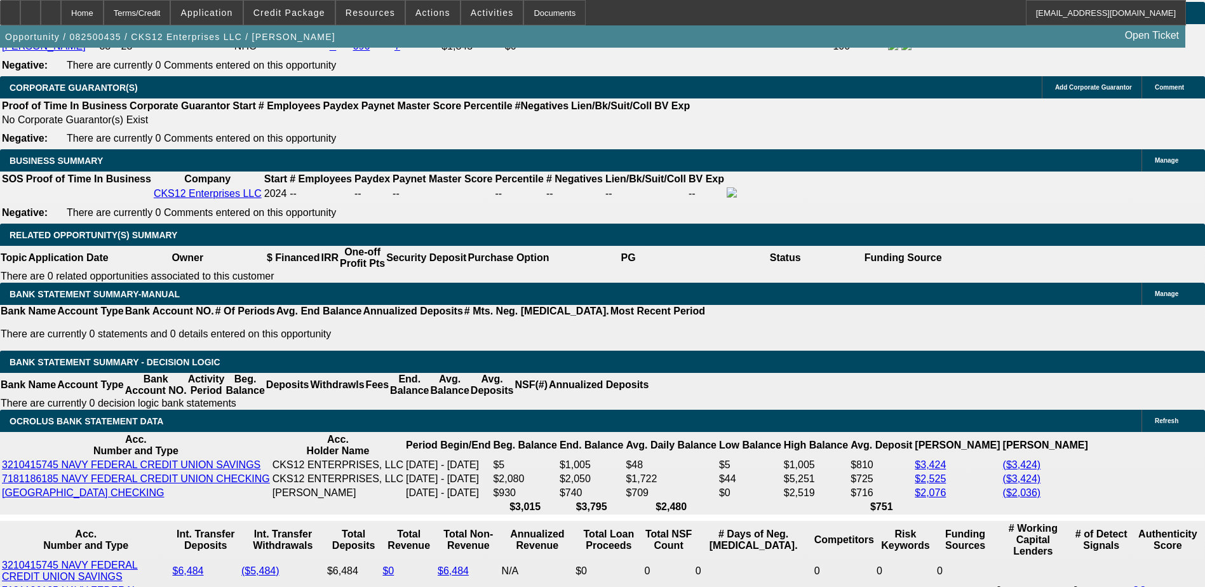
select select "4"
select select "0"
select select "2"
select select "3"
select select "0.1"
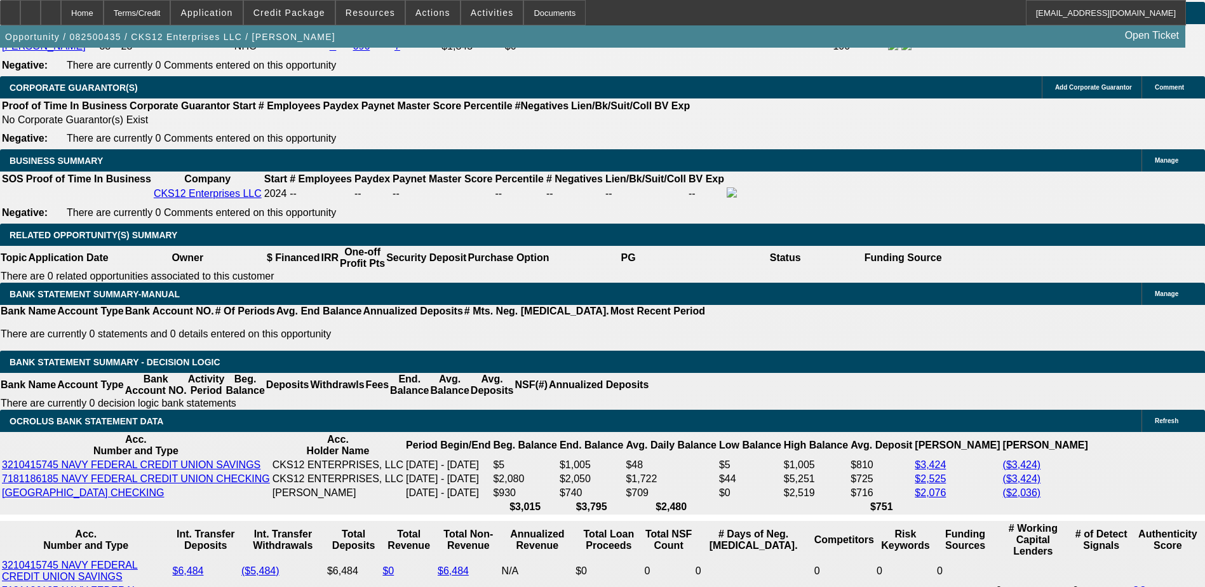
select select "4"
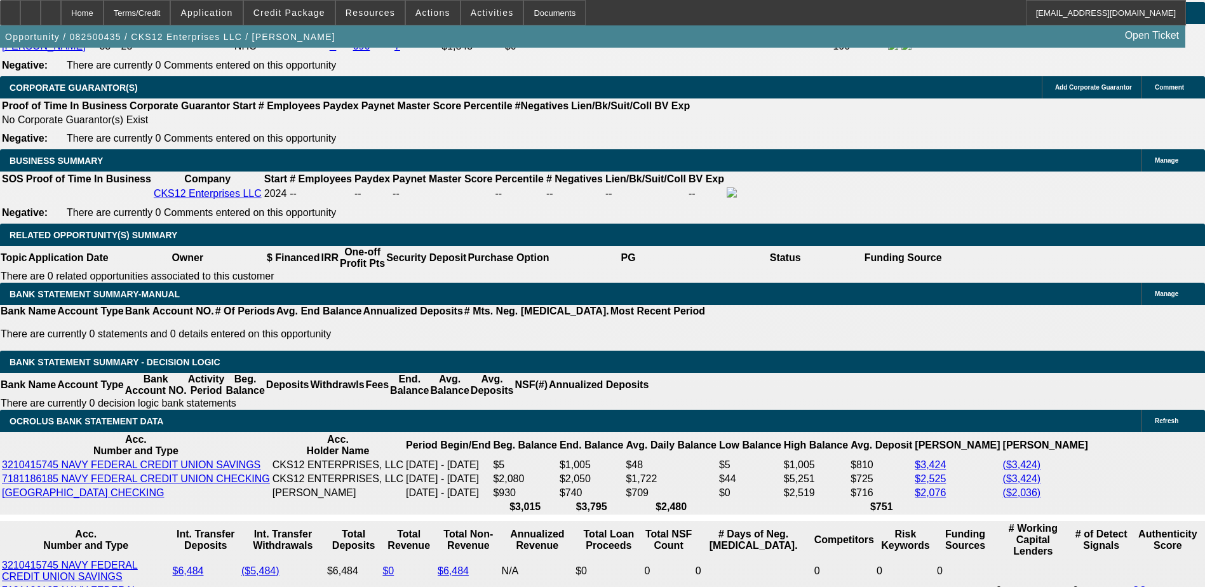
scroll to position [1062, 0]
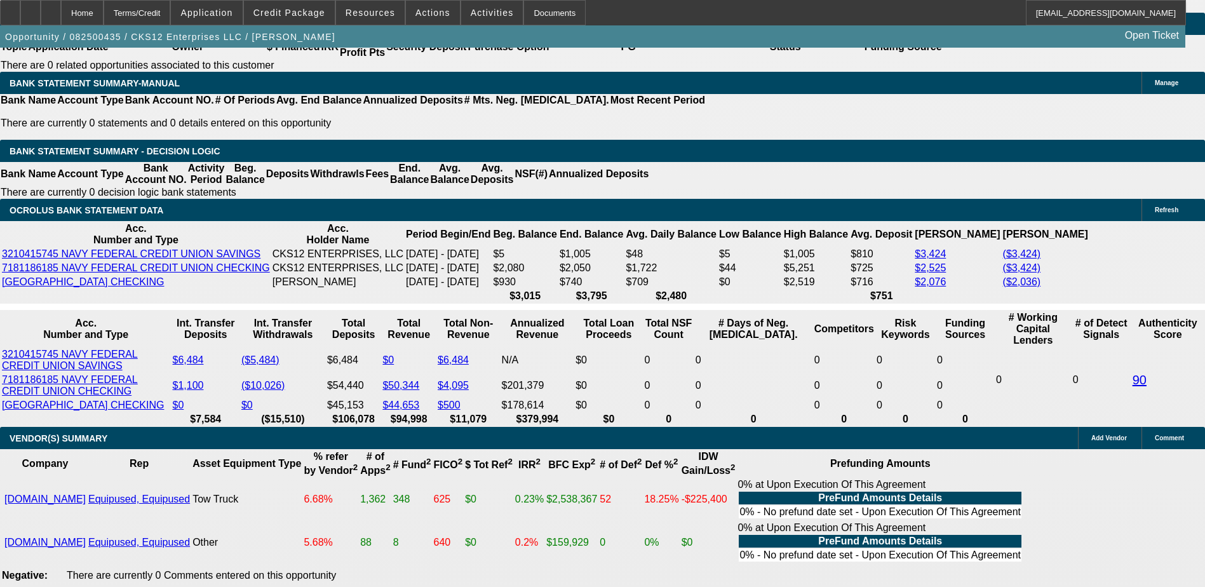
scroll to position [2032, 0]
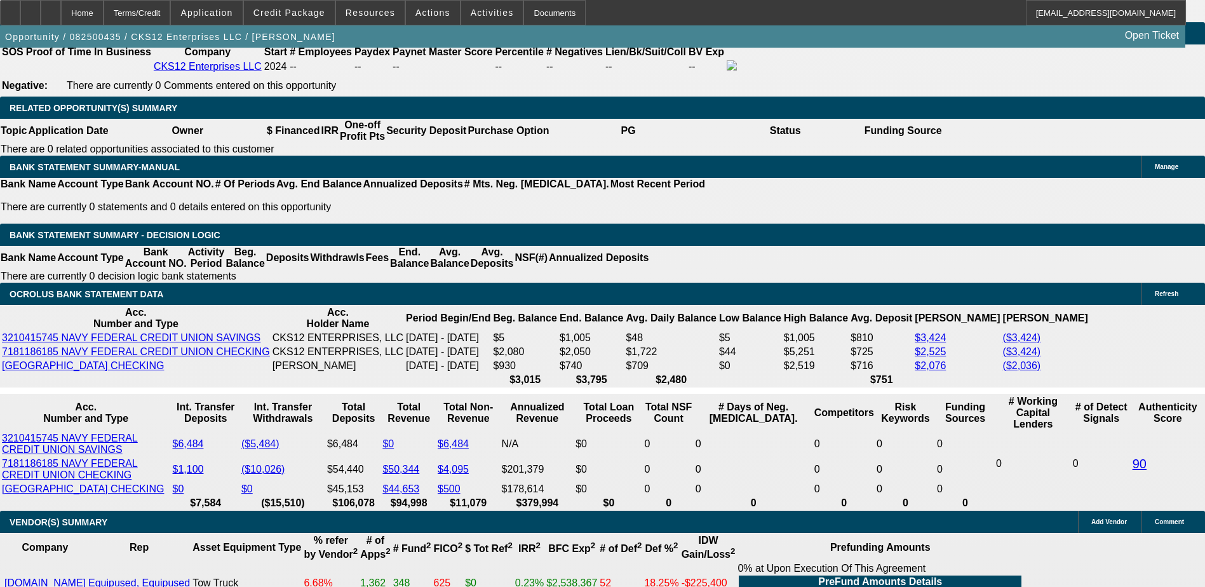
select select "0.1"
select select "2"
select select "0.1"
select select "4"
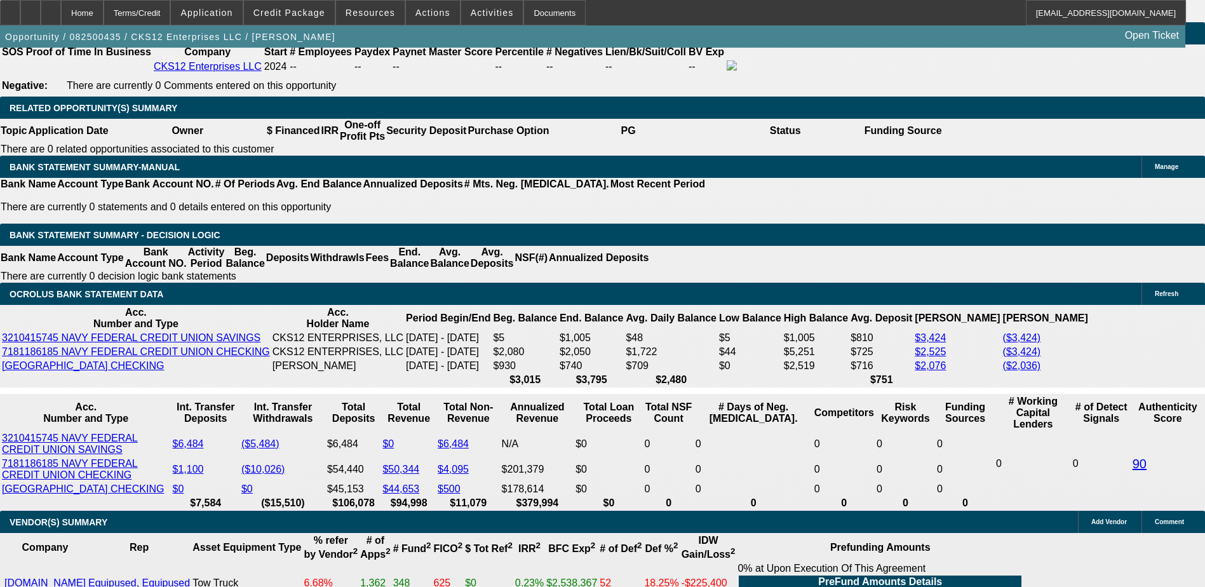
select select "0"
select select "2"
select select "0"
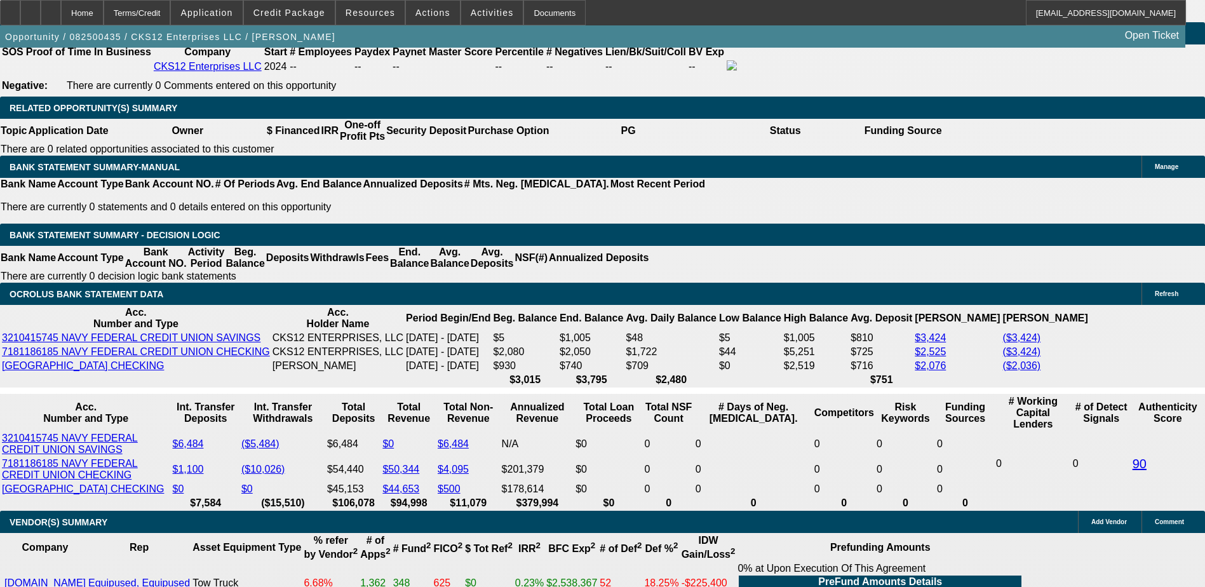
select select "6"
select select "0"
select select "6"
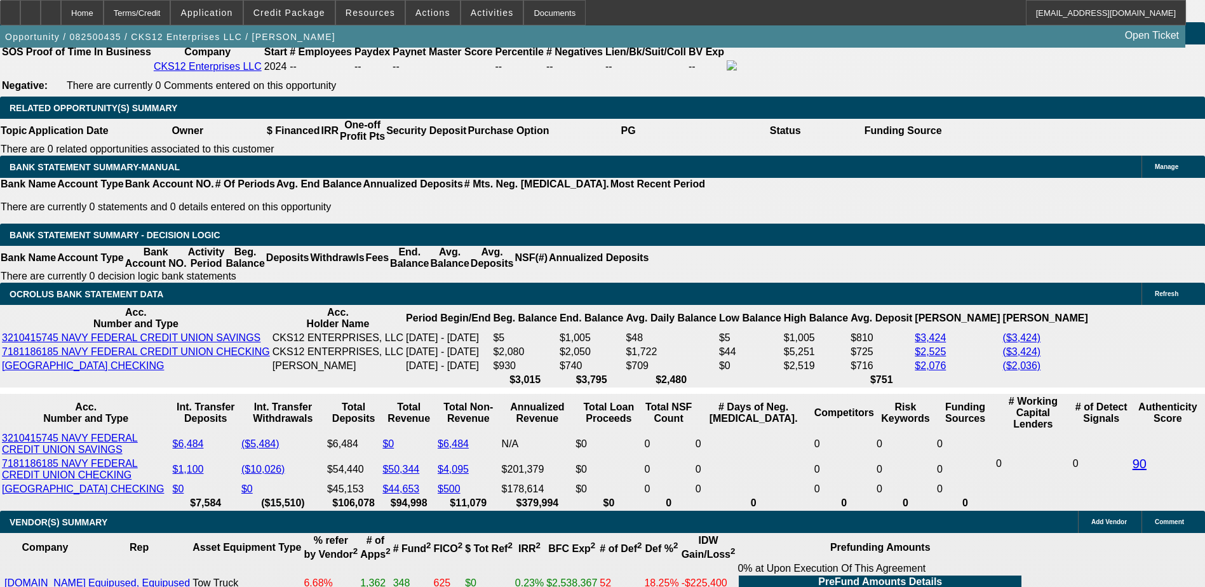
select select "0.1"
select select "0"
select select "9"
select select "0.1"
select select "6"
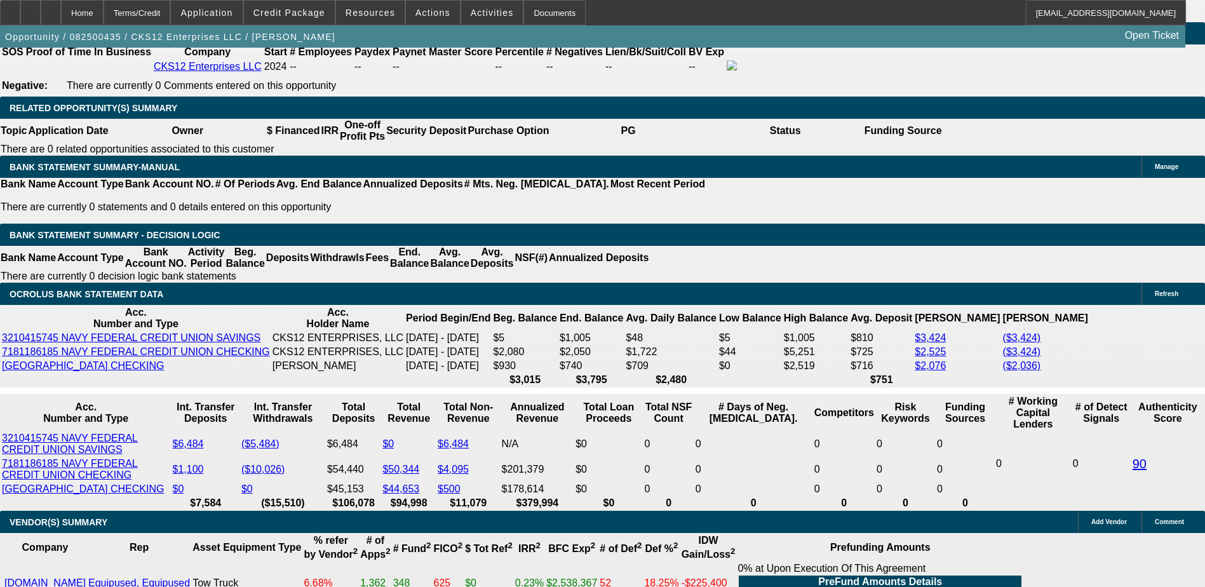
select select "0.1"
select select "2"
select select "0"
select select "6"
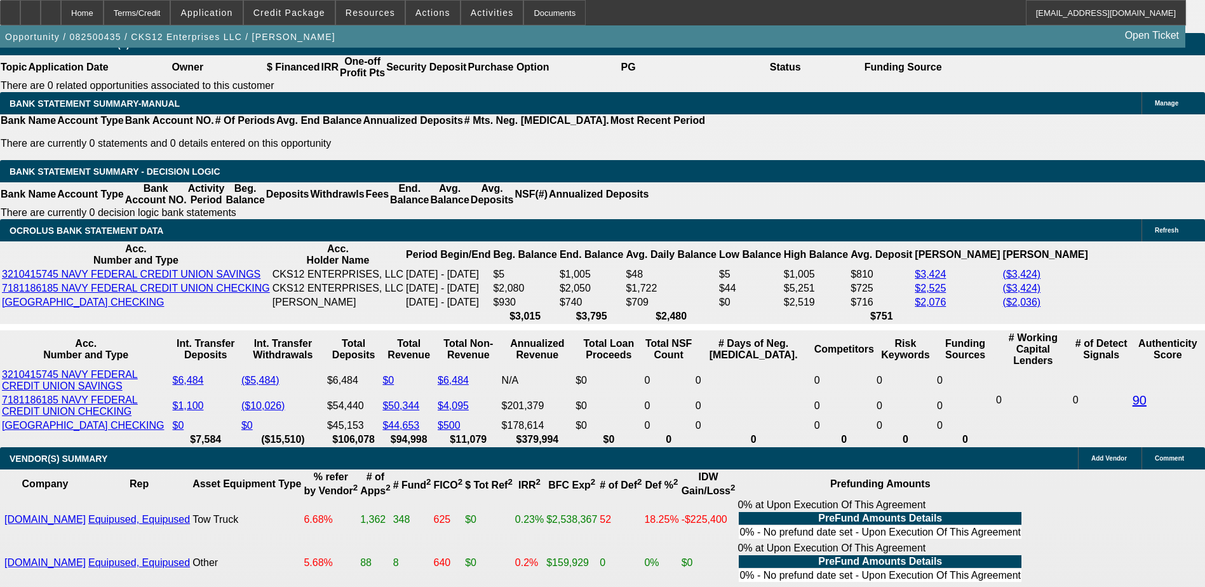
scroll to position [2159, 0]
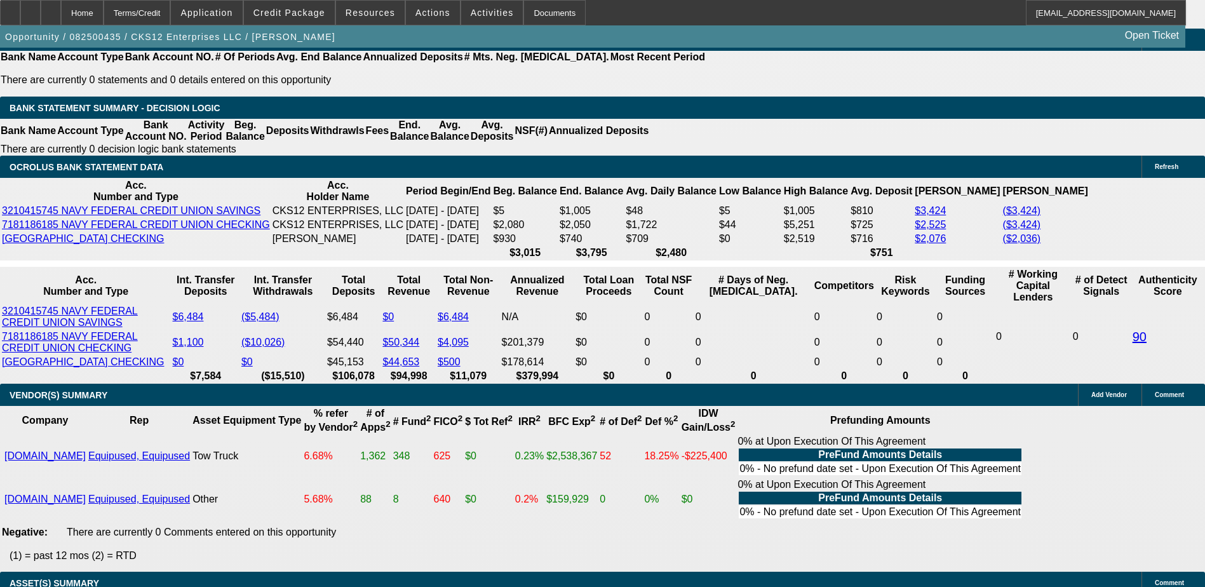
type input "54995"
type input "UNKNOWN"
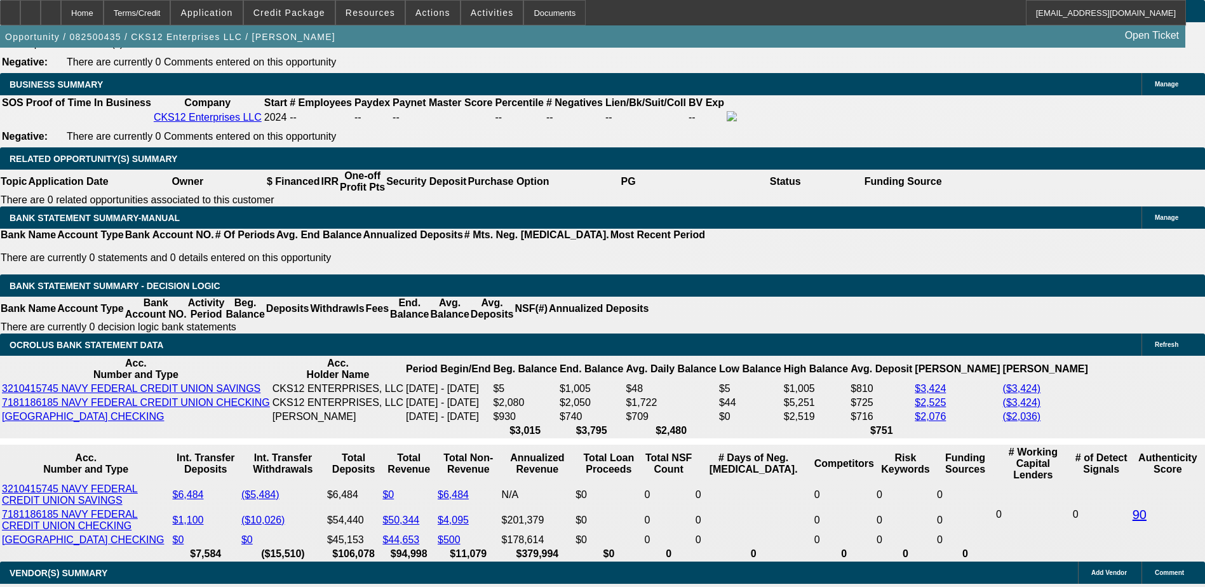
scroll to position [1969, 0]
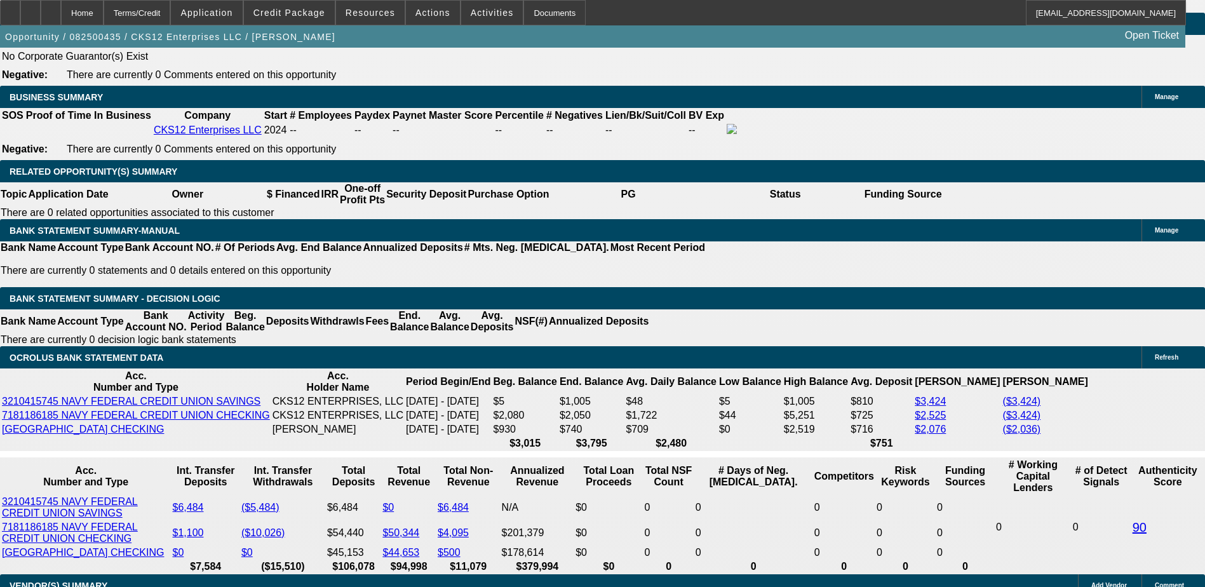
type input "$5,499.50"
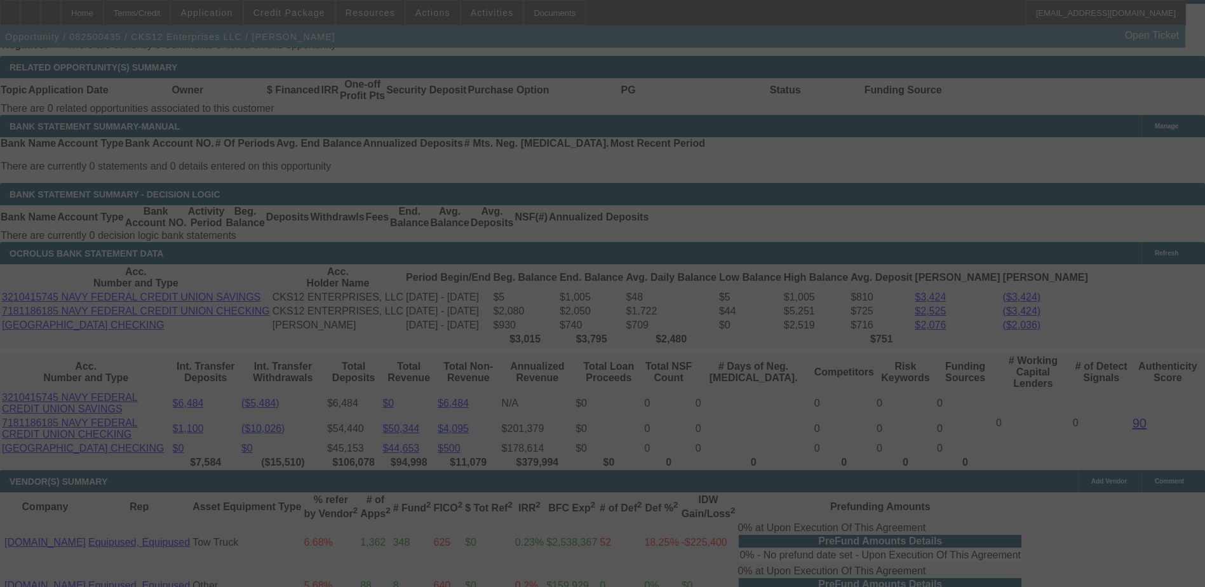
scroll to position [2096, 0]
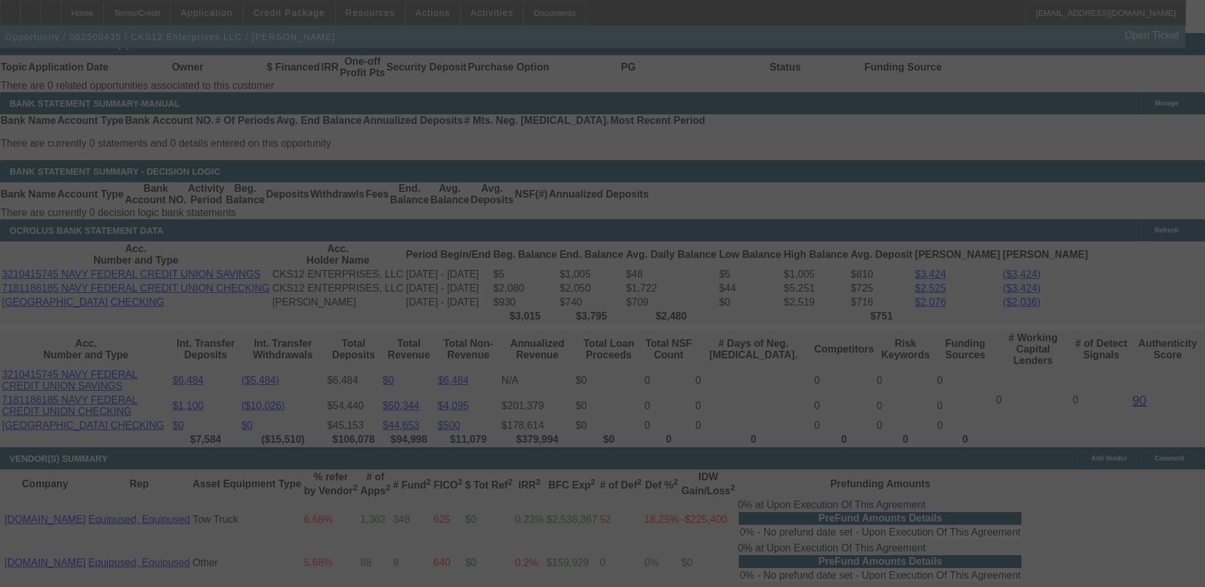
select select "0"
select select "2"
select select "0"
select select "6"
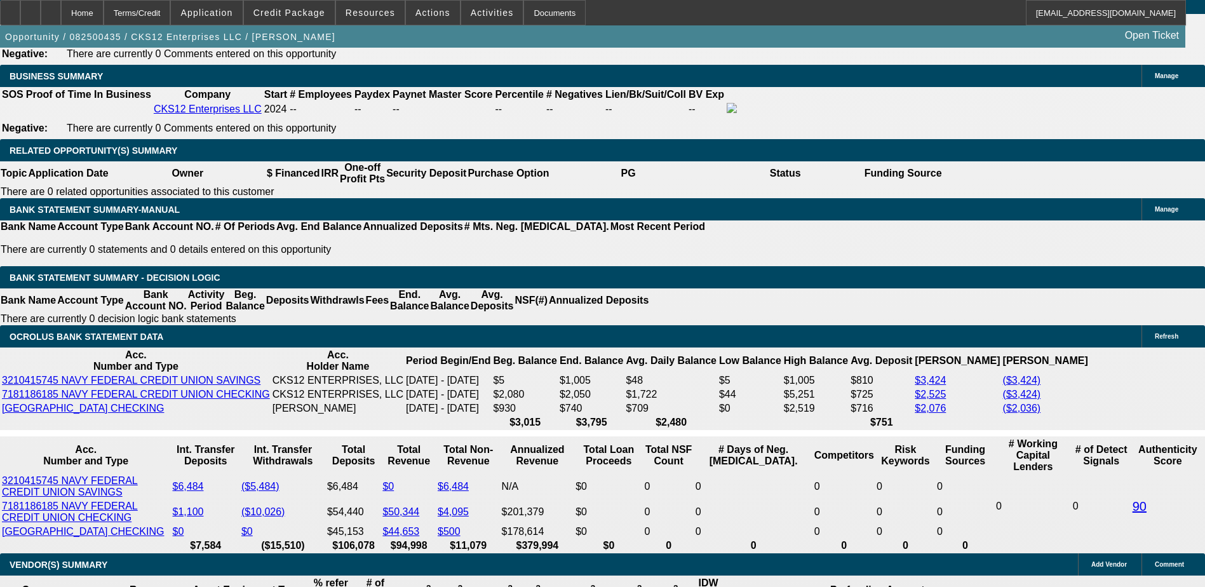
scroll to position [1905, 0]
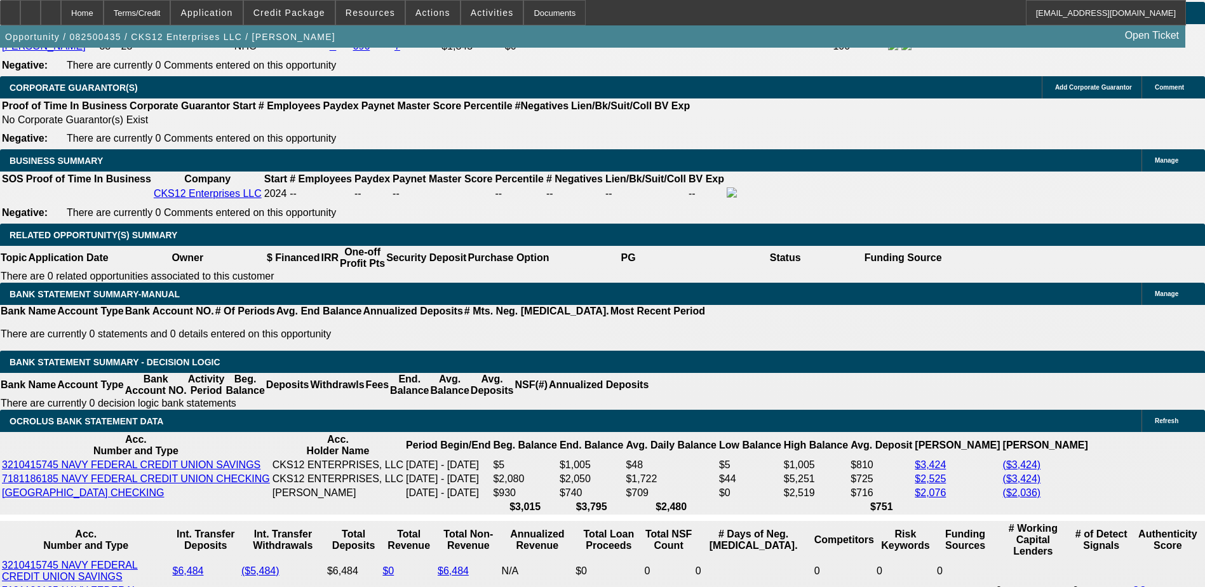
select select "0"
select select "2"
select select "0.1"
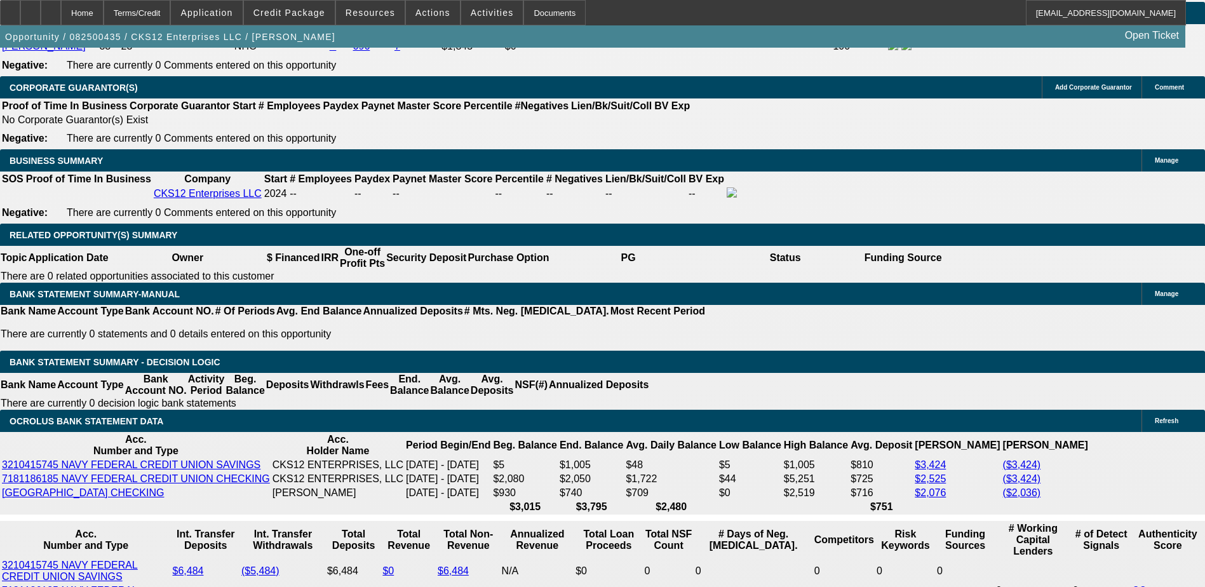
select select "4"
select select "0"
select select "2"
select select "0.1"
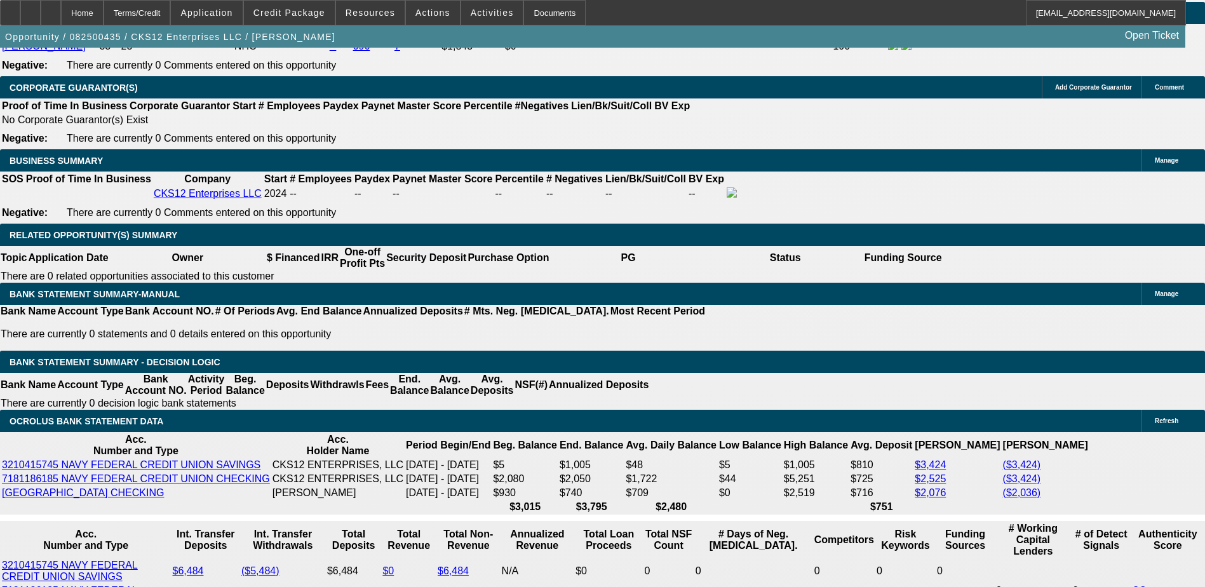
select select "4"
select select "0"
select select "2"
select select "3"
select select "0.1"
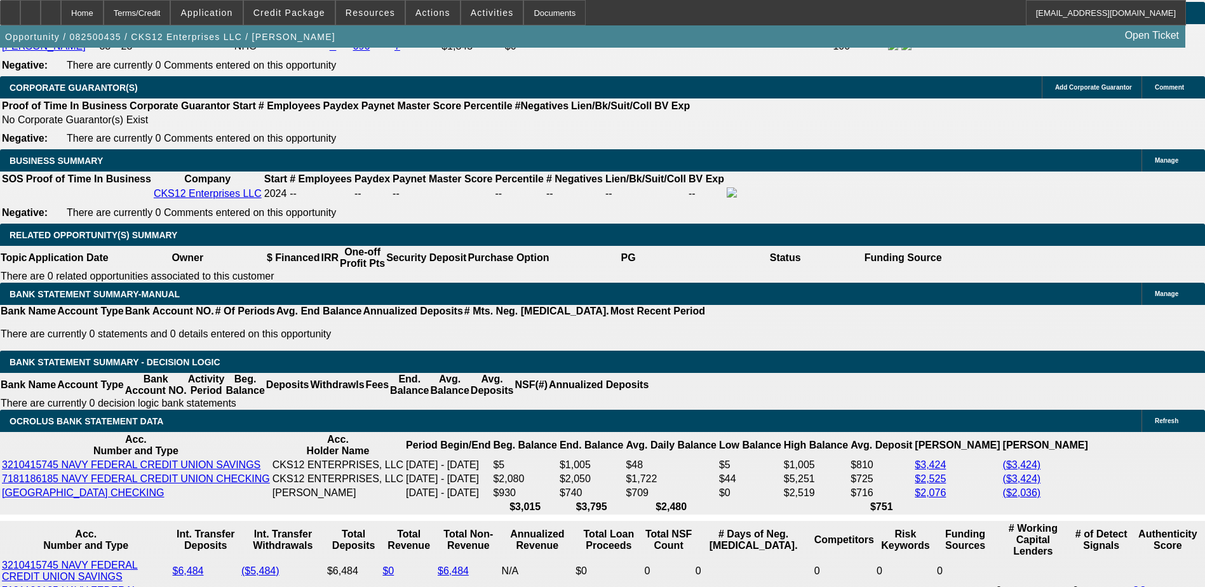
select select "4"
select select "0"
select select "2"
select select "3"
select select "0.1"
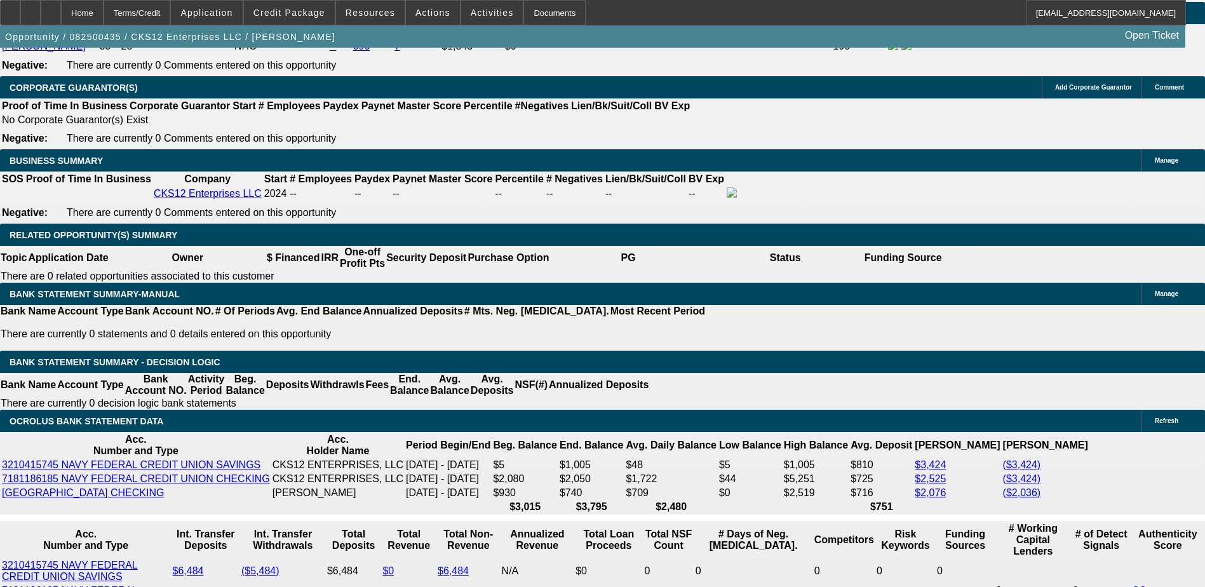
select select "4"
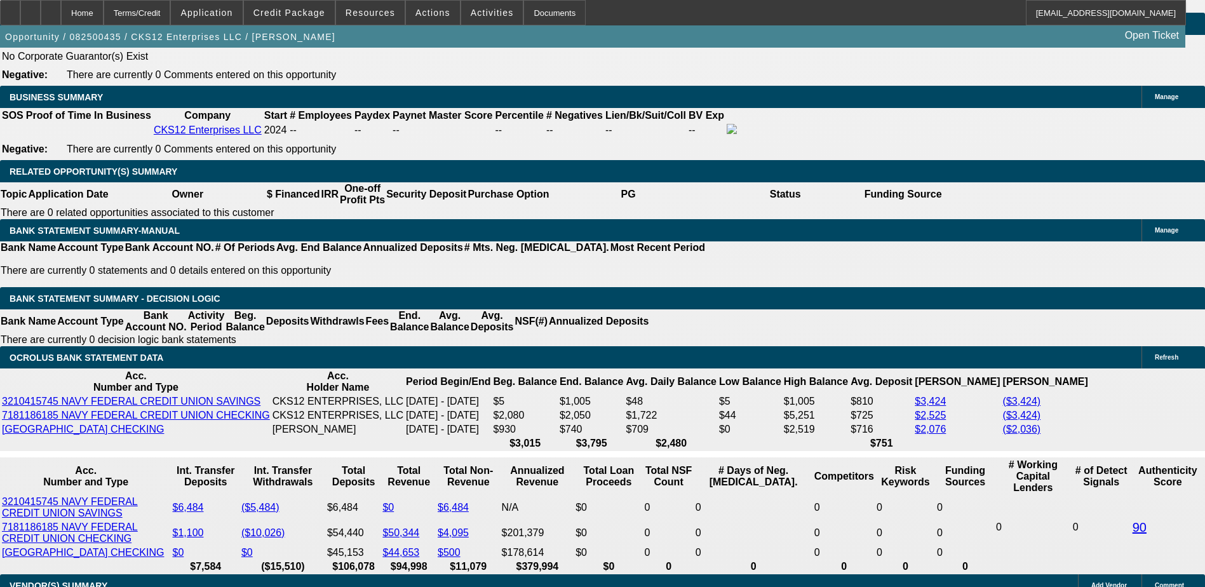
select select "0"
select select "2"
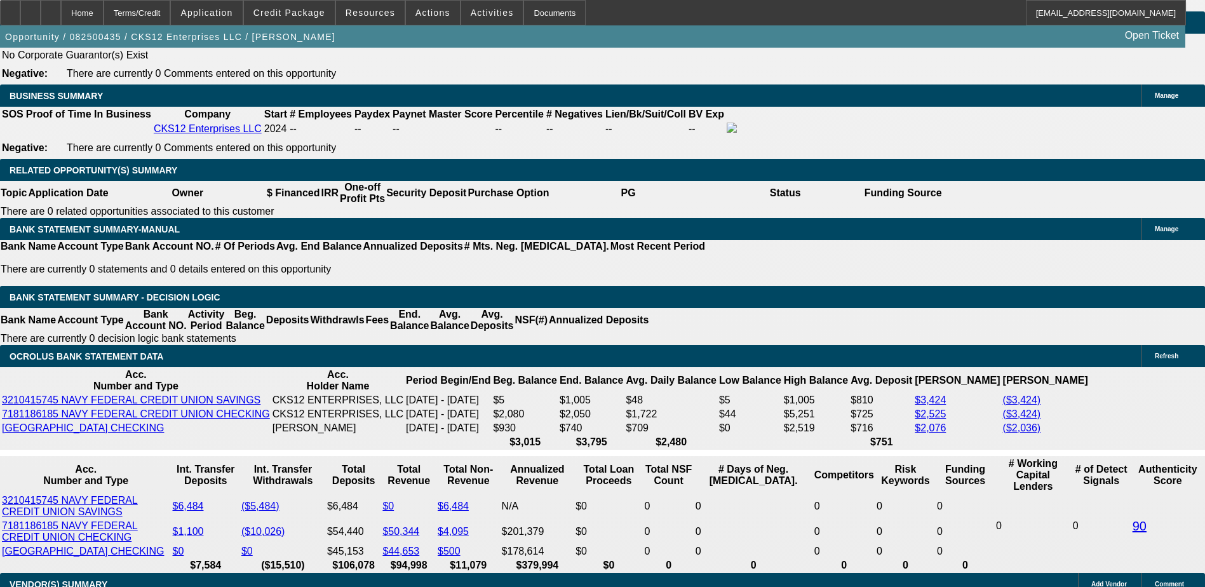
scroll to position [2032, 0]
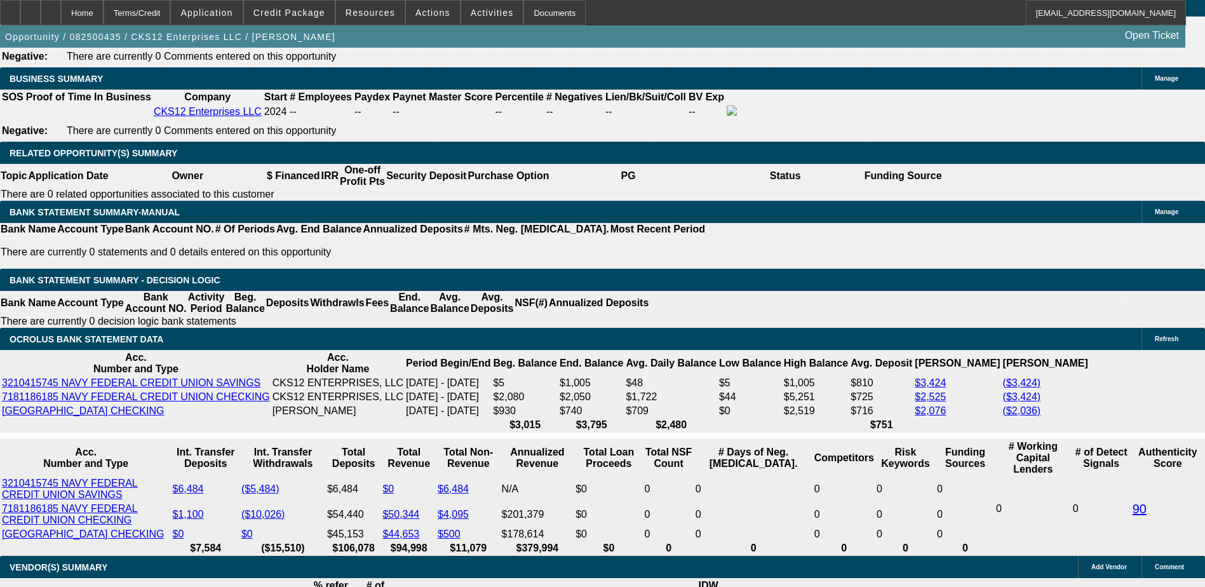
scroll to position [1842, 0]
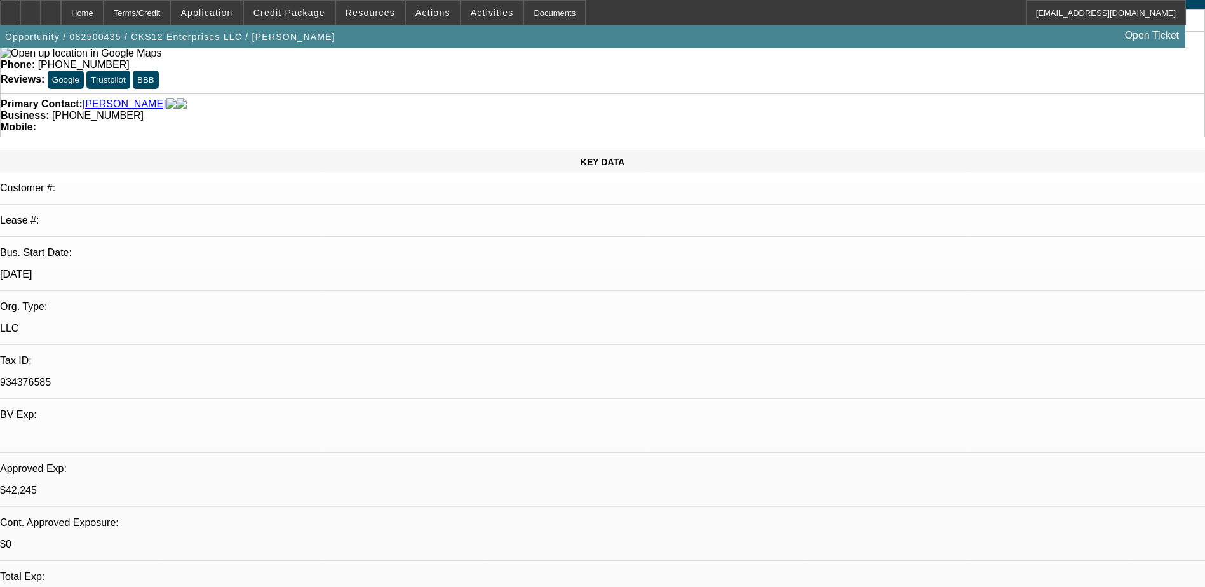
scroll to position [0, 0]
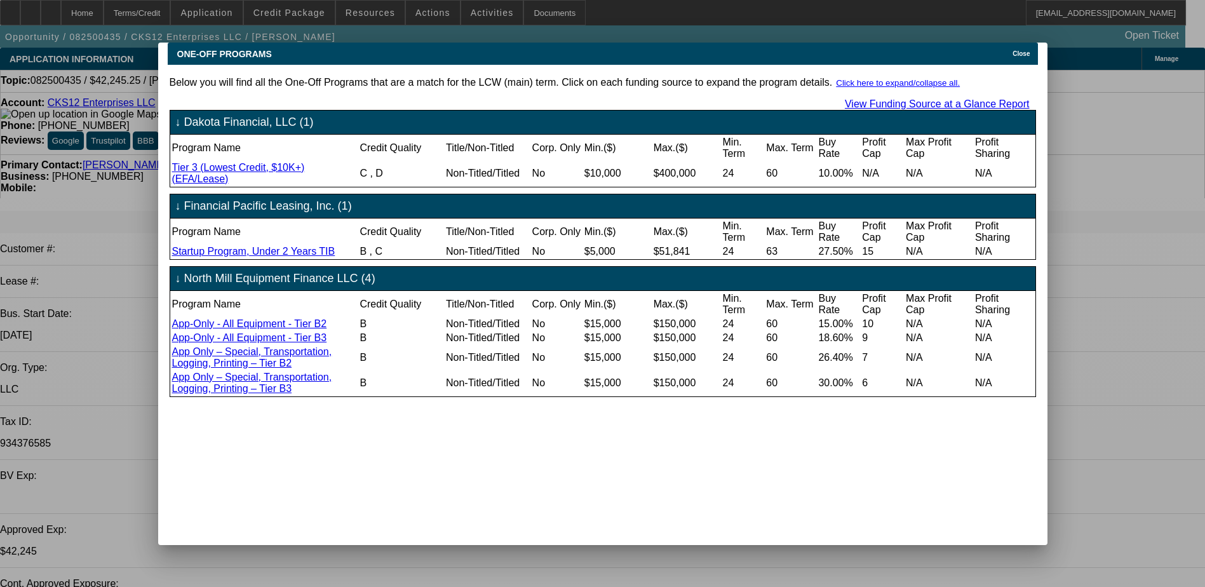
click at [1009, 50] on icon at bounding box center [1009, 53] width 0 height 7
